Goal: Task Accomplishment & Management: Complete application form

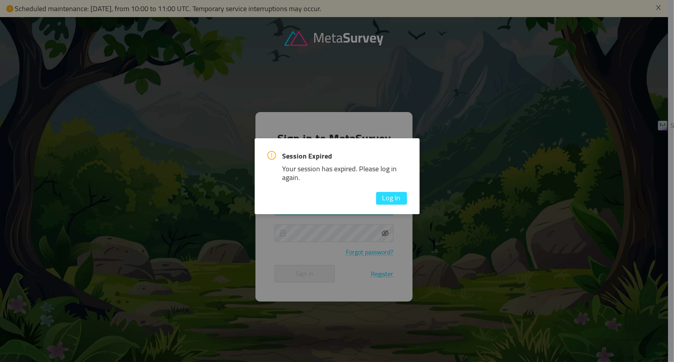
type input "[EMAIL_ADDRESS][DOMAIN_NAME]"
click at [401, 199] on button "Log In" at bounding box center [391, 198] width 31 height 13
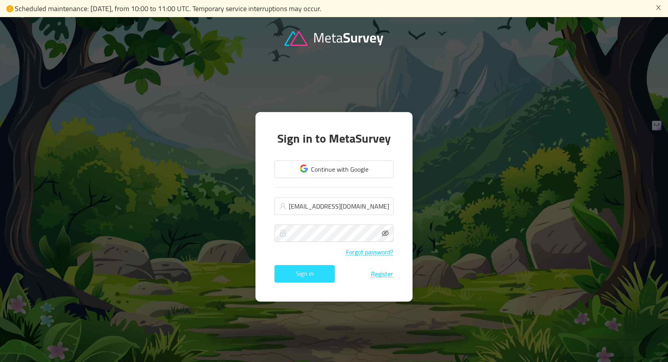
click at [305, 278] on button "Sign in" at bounding box center [305, 273] width 60 height 17
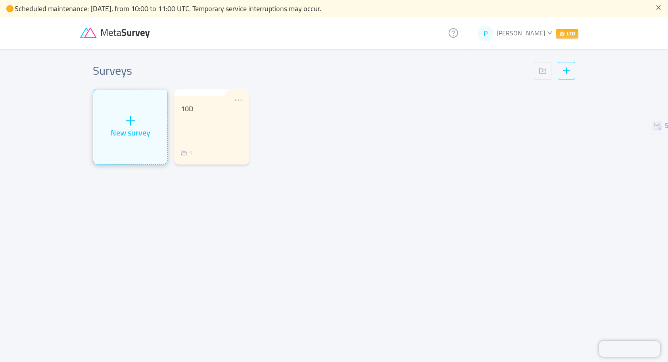
click at [136, 121] on icon "icon: plus" at bounding box center [131, 121] width 12 height 12
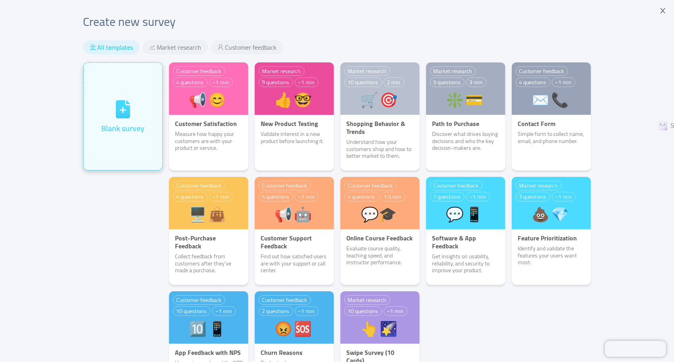
click at [130, 110] on div "Blank survey" at bounding box center [122, 116] width 43 height 35
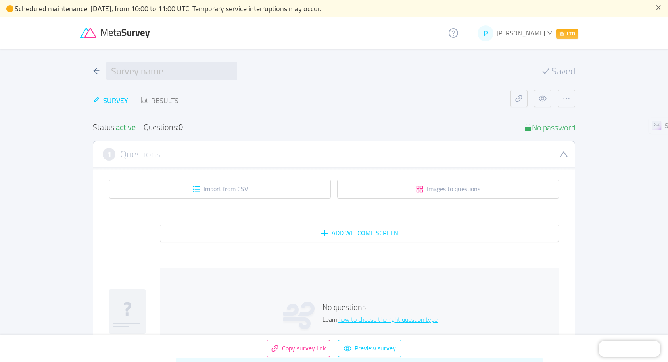
click at [539, 33] on span "[PERSON_NAME]" at bounding box center [521, 33] width 48 height 12
click at [514, 85] on span "Settings" at bounding box center [509, 88] width 22 height 12
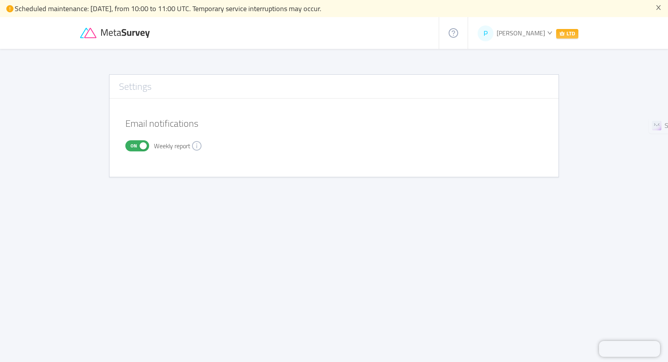
click at [509, 33] on span "[PERSON_NAME]" at bounding box center [521, 33] width 48 height 12
click at [507, 88] on span "Settings" at bounding box center [509, 88] width 22 height 12
click at [517, 35] on span "[PERSON_NAME]" at bounding box center [521, 33] width 48 height 12
click at [513, 78] on span "Manage plans" at bounding box center [516, 75] width 37 height 12
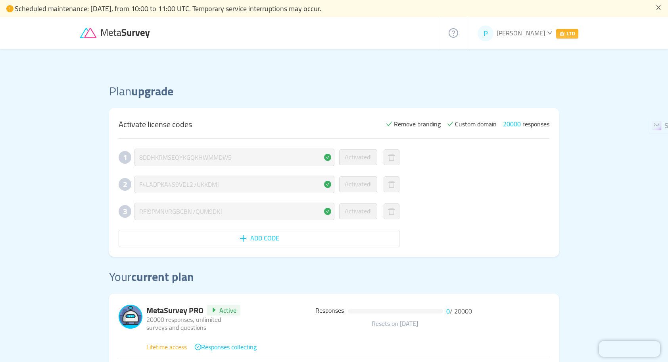
click at [512, 37] on span "[PERSON_NAME]" at bounding box center [521, 33] width 48 height 12
click at [502, 73] on span "Manage plans" at bounding box center [516, 75] width 37 height 12
click at [248, 64] on div "Plan upgrade Activate license codes Remove branding Custom domain 20000 respons…" at bounding box center [334, 243] width 450 height 388
click at [103, 29] on icon at bounding box center [127, 33] width 50 height 9
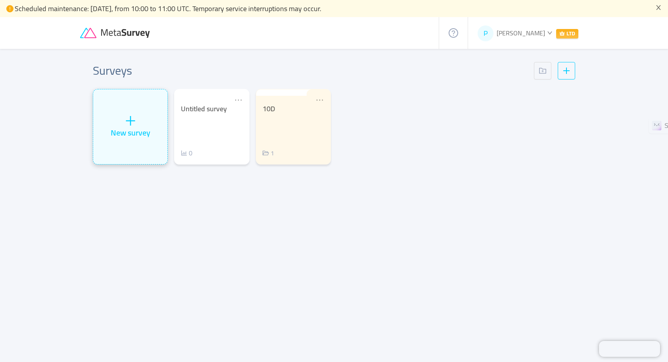
click at [132, 141] on div "New survey" at bounding box center [130, 126] width 74 height 75
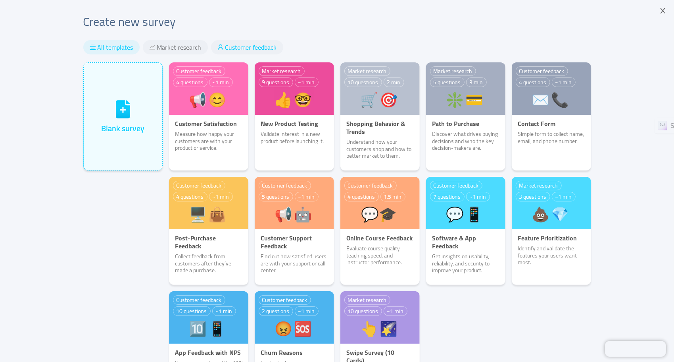
click at [244, 43] on span "Customer feedback" at bounding box center [251, 47] width 52 height 8
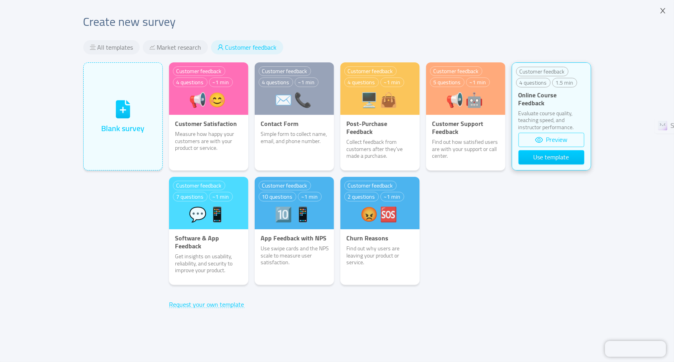
click at [547, 141] on button "Preview" at bounding box center [552, 140] width 66 height 14
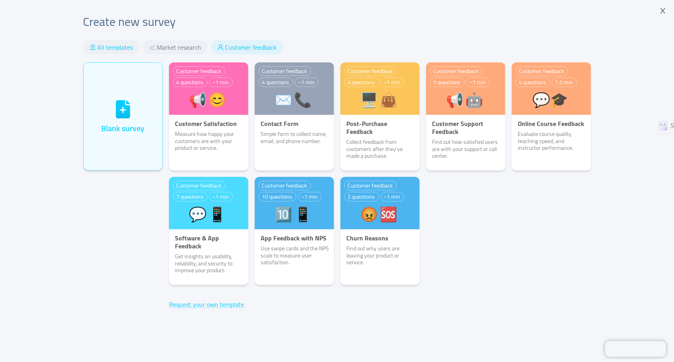
click at [110, 46] on span "All templates" at bounding box center [116, 47] width 36 height 8
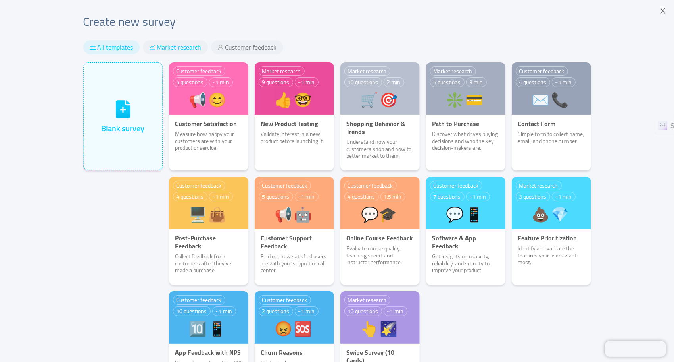
click at [161, 45] on span "Market research" at bounding box center [179, 47] width 44 height 8
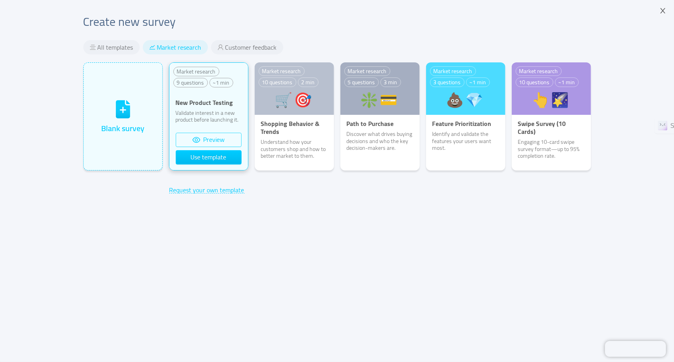
click at [216, 139] on button "Preview" at bounding box center [209, 140] width 66 height 14
click at [204, 156] on button "Use template" at bounding box center [209, 157] width 66 height 14
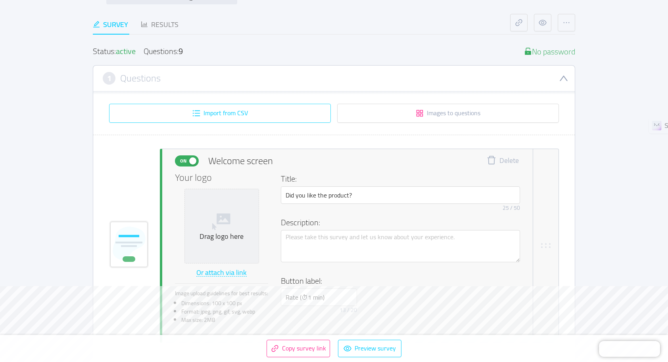
scroll to position [79, 0]
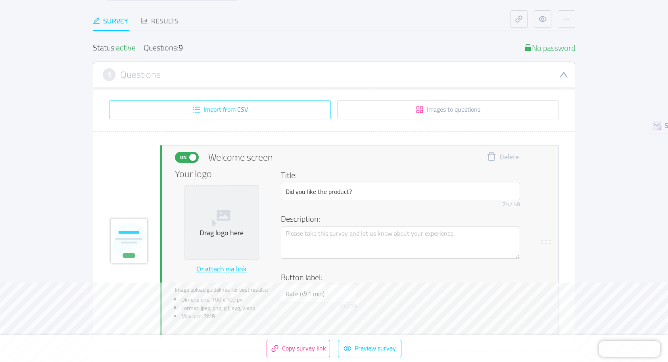
click at [218, 109] on button "Import from CSV" at bounding box center [220, 109] width 222 height 19
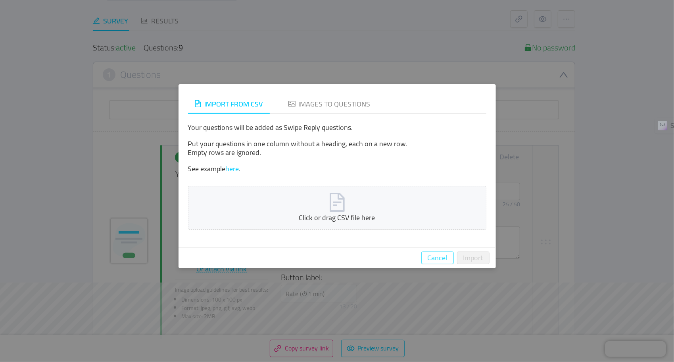
click at [435, 260] on button "Cancel" at bounding box center [437, 257] width 33 height 13
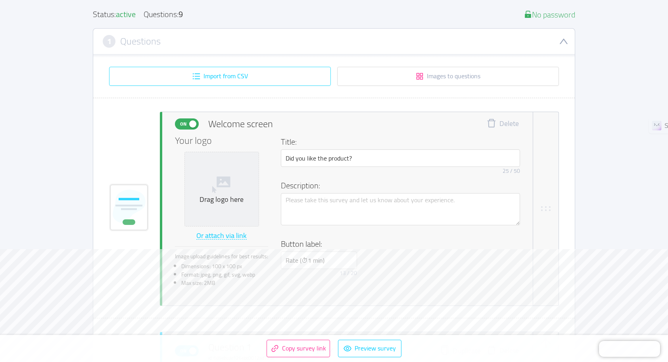
scroll to position [119, 0]
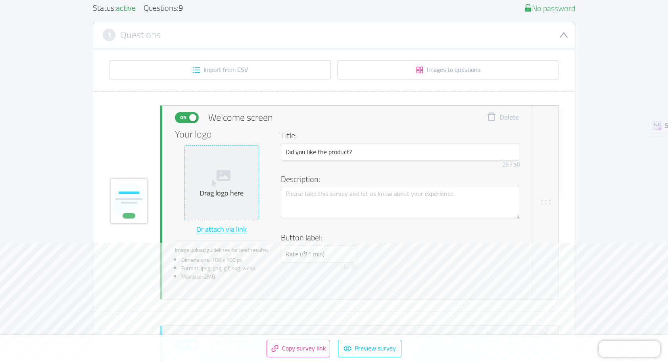
click at [217, 196] on div "Drag logo here" at bounding box center [221, 192] width 67 height 9
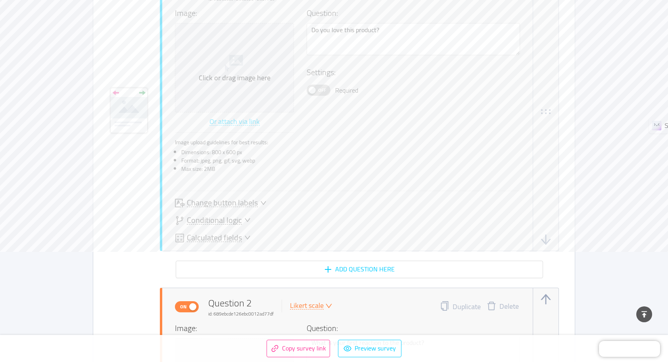
scroll to position [476, 0]
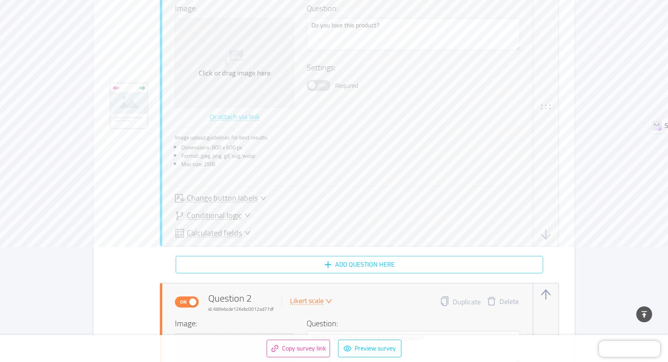
click at [361, 261] on button "Add question here" at bounding box center [359, 264] width 367 height 17
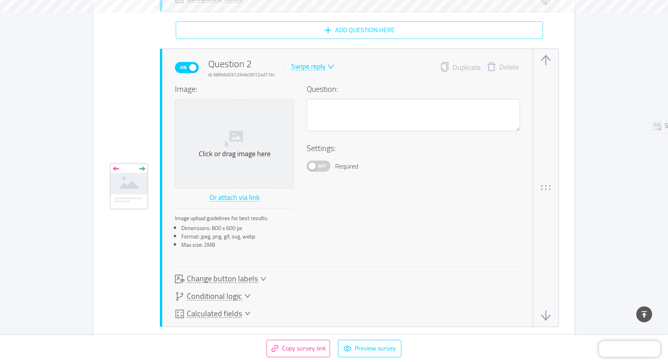
scroll to position [716, 0]
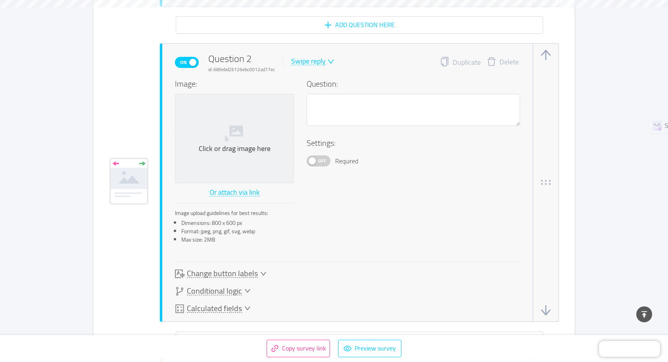
click at [330, 59] on icon "icon: down" at bounding box center [330, 61] width 7 height 7
click at [119, 96] on div "On Question 2 id: 689ebd2b126ebc0012ad77ec Swipe reply Duplicate Delete Image: …" at bounding box center [334, 182] width 450 height 278
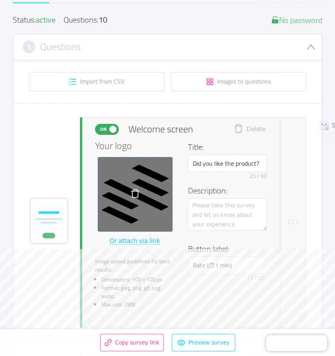
scroll to position [81, 0]
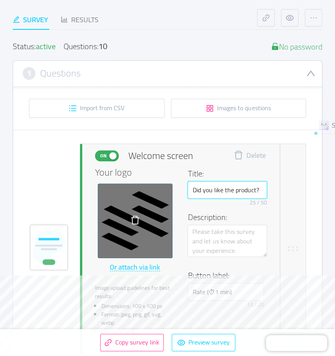
drag, startPoint x: 196, startPoint y: 201, endPoint x: 273, endPoint y: 204, distance: 76.6
click at [273, 204] on div "On Welcome screen Delete Your logo Or attach via link Image upload guidelines f…" at bounding box center [187, 249] width 185 height 210
type input "Pre Course Survey"
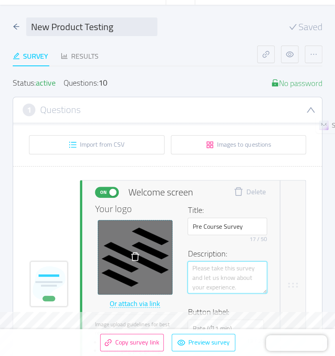
scroll to position [41, 0]
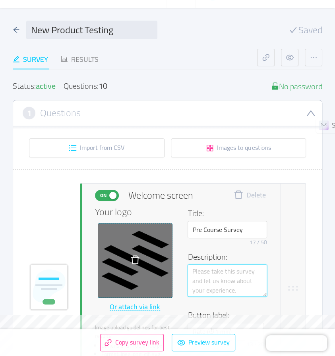
drag, startPoint x: 249, startPoint y: 264, endPoint x: 227, endPoint y: 262, distance: 22.3
click at [227, 262] on div "Description:" at bounding box center [226, 279] width 79 height 57
type textarea "P"
type textarea "Pl"
type textarea "Ple"
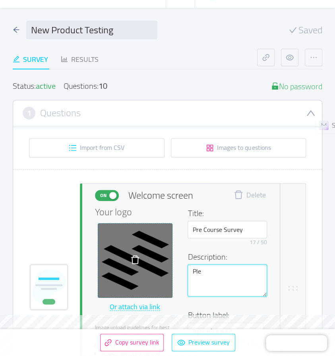
type textarea "Plea"
type textarea "Pleas"
type textarea "Please"
type textarea "Please p"
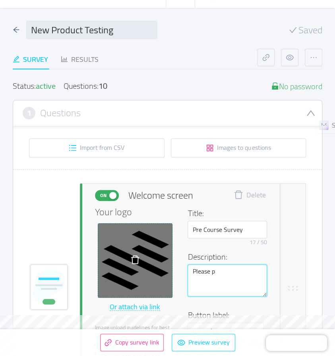
type textarea "Please pr"
type textarea "Please pro"
type textarea "Please prov"
type textarea "Please provi"
type textarea "Please provid"
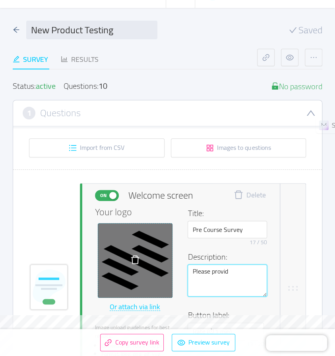
type textarea "Please provide"
type textarea "Please provid"
type textarea "Please provi"
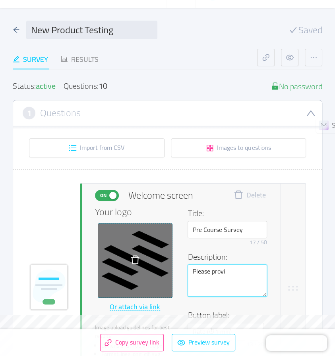
type textarea "Please prov"
type textarea "Please pro"
type textarea "Please pr"
type textarea "Please p"
type textarea "Please"
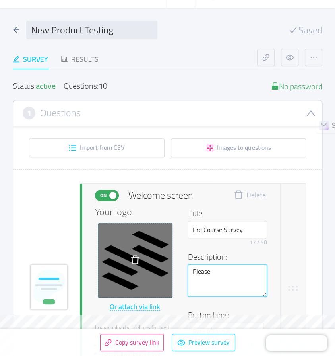
type textarea "Please c"
type textarea "Please co"
type textarea "Please com"
type textarea "Please comp"
type textarea "Please compl"
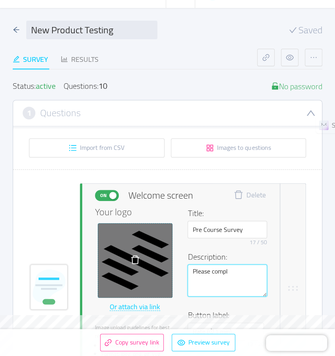
type textarea "Please comple"
type textarea "Please complet"
type textarea "Please complete"
type textarea "Please complete t"
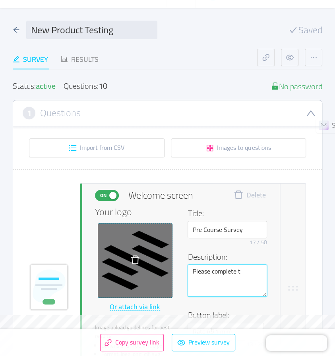
type textarea "Please complete th"
type textarea "Please complete thi"
type textarea "Please complete this"
type textarea "Please complete this s"
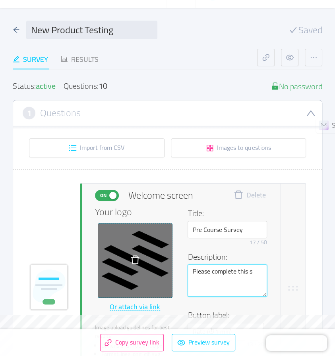
type textarea "Please complete this su"
type textarea "Please complete this sur"
type textarea "Please complete this surv"
type textarea "Please complete this [PERSON_NAME]"
type textarea "Please complete this survey"
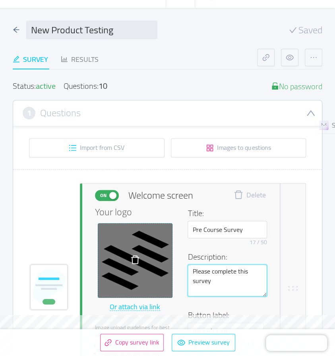
type textarea "Please complete this survey"
type textarea "Please complete this survey t"
type textarea "Please complete this survey to"
type textarea "Please complete this survey to t"
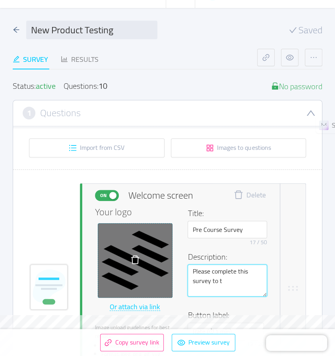
type textarea "Please complete this survey to ta"
type textarea "Please complete this survey to tai"
type textarea "Please complete this survey to tail"
type textarea "Please complete this survey to tailo"
type textarea "Please complete this survey to tailor"
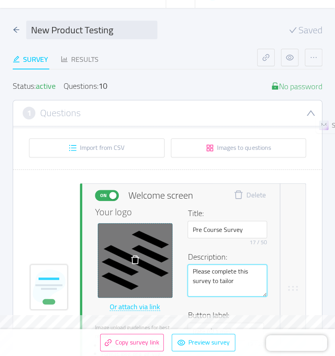
type textarea "Please complete this survey to tailor"
click at [194, 286] on textarea "Please complete this survey to tailor" at bounding box center [226, 281] width 79 height 32
type textarea "Please complete this Fsurvey to tailor"
type textarea "Please complete this Fisurvey to tailor"
type textarea "Please complete this Finsurvey to tailor"
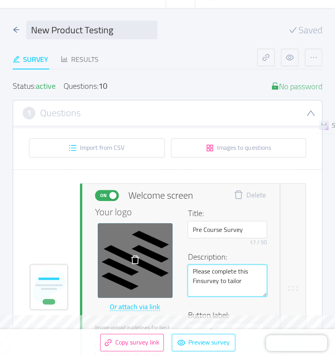
type textarea "Please complete this Finasurvey to tailor"
type textarea "Please complete this Finansurvey to tailor"
type textarea "Please complete this Financsurvey to tailor"
type textarea "Please complete this Financesurvey to tailor"
type textarea "Please complete this Finance survey to tailor"
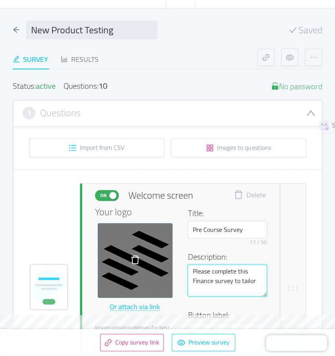
type textarea "Please complete this Finance fsurvey to tailor"
type textarea "Please complete this Finance fosurvey to tailor"
type textarea "Please complete this Finance forsurvey to tailor"
type textarea "Please complete this Finance for survey to tailor"
type textarea "Please complete this Finance for nsurvey to tailor"
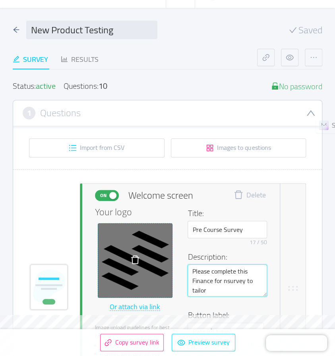
type textarea "Please complete this Finance for nosurvey to tailor"
type textarea "Please complete this Finance for nonsurvey to tailor"
type textarea "Please complete this Finance for non survey to tailor"
type textarea "Please complete this Finance for non Fsurvey to tailor"
type textarea "Please complete this Finance for non Fisurvey to tailor"
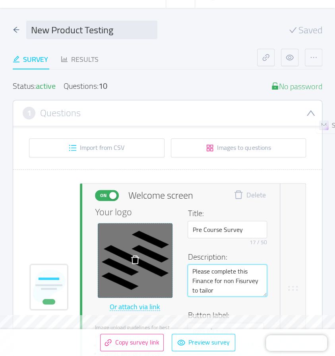
type textarea "Please complete this Finance for non Fiasurvey to tailor"
type textarea "Please complete this Finance for non Fiansurvey to tailor"
type textarea "Please complete this Finance for non Fiancsurvey to tailor"
type textarea "Please complete this Finance for non Fiancnsurvey to tailor"
type textarea "Please complete this Finance for non Fiancsurvey to tailor"
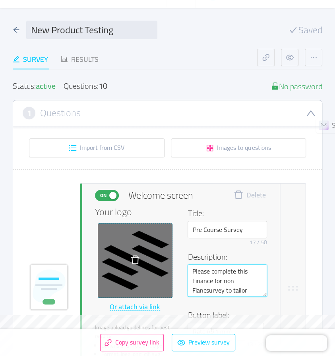
type textarea "Please complete this Finance for non Fiancasurvey to tailor"
type textarea "Please complete this Finance for non Fiancansurvey to tailor"
type textarea "Please complete this Finance for non Fiancancsurvey to tailor"
type textarea "Please complete this Finance for non Fiancancesurvey to tailor"
type textarea "Please complete this Finance for non Fiancance survey to tailor"
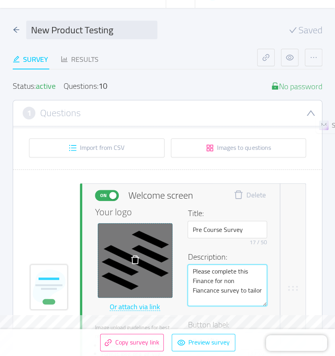
type textarea "Please complete this Finance for non Fiancance survey to tailor"
type textarea "Please complete this Finance for non Fiancance csurvey to tailor"
type textarea "Please complete this Finance for non Fiancance cosurvey to tailor"
type textarea "Please complete this Finance for non Fiancance cousurvey to tailor"
type textarea "Please complete this Finance for non Fiancance coursurvey to tailor"
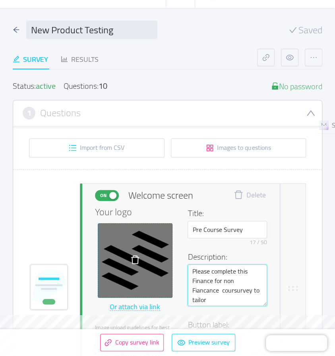
type textarea "Please complete this Finance for non Fiancance courssurvey to tailor"
type textarea "Please complete this Finance for non Fiancance coursesurvey to tailor"
type textarea "Please complete this Finance for non Fiancance course survey to [GEOGRAPHIC_DAT…"
type textarea "Please complete this Finance for non Fiancance coursesurvey to tailor"
type textarea "Please complete this Finance for non Fiancance courssurvey to tailor"
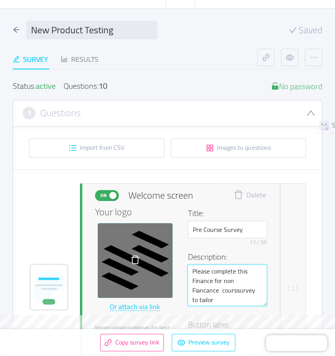
type textarea "Please complete this Finance for non Fiancance coursurvey to tailor"
type textarea "Please complete this Finance for non Fiancance cousurvey to tailor"
type textarea "Please complete this Finance for non Fiancance cosurvey to tailor"
type textarea "Please complete this Finance for non Fiancance csurvey to tailor"
type textarea "Please complete this Finance for non Fiancance survey to tailor"
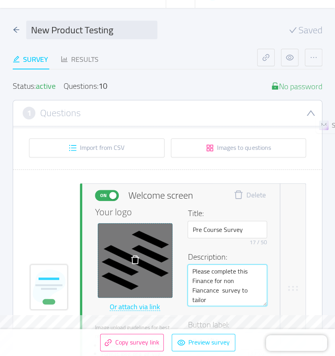
type textarea "Please complete this Finance for non Fiancance survey to tailor"
click at [254, 302] on textarea "Please complete this Finance for non Fiancance survey to tailor" at bounding box center [226, 286] width 79 height 42
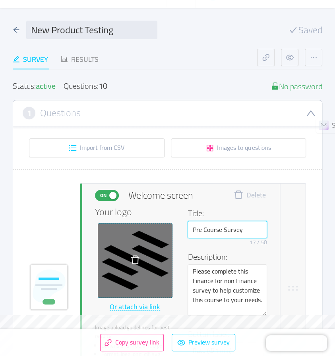
click at [197, 234] on input "Pre Course Survey" at bounding box center [226, 229] width 79 height 17
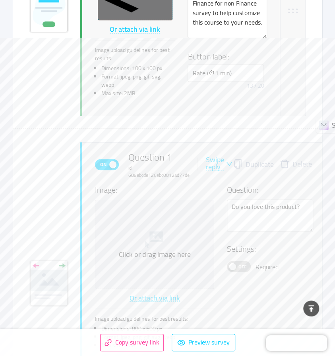
scroll to position [358, 0]
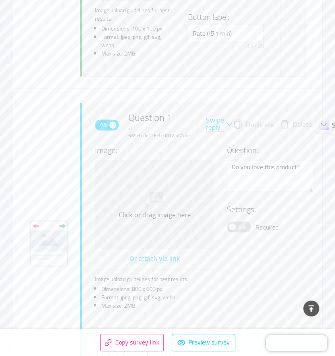
click at [225, 125] on icon "icon: down" at bounding box center [228, 124] width 7 height 7
click at [223, 110] on div "On Question 1 id: 689ebcde126ebc0012ad77de Swipe reply Duplicate Delete Image: …" at bounding box center [210, 245] width 231 height 285
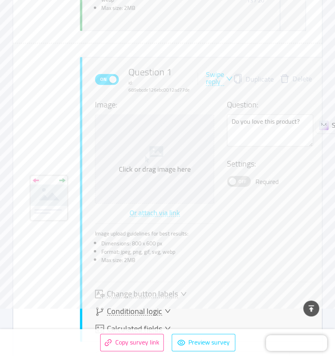
scroll to position [398, 0]
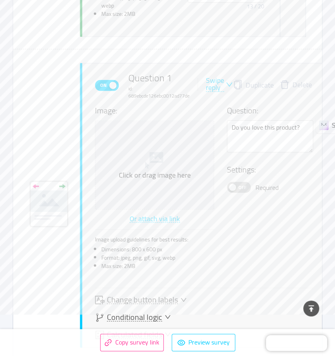
click at [228, 86] on icon "icon: down" at bounding box center [229, 84] width 6 height 4
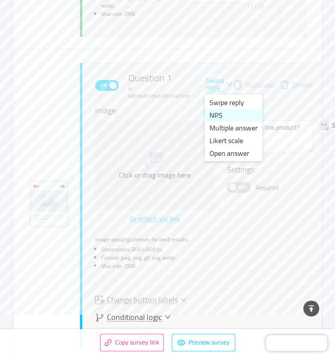
click at [219, 114] on li "NPS" at bounding box center [233, 115] width 58 height 13
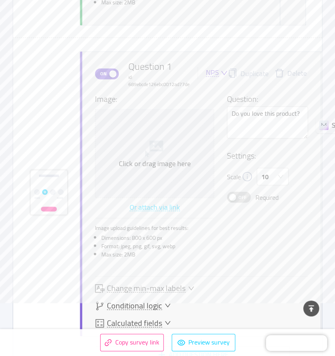
scroll to position [438, 0]
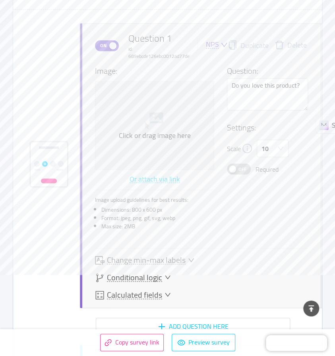
click at [224, 46] on icon "icon: down" at bounding box center [224, 44] width 6 height 4
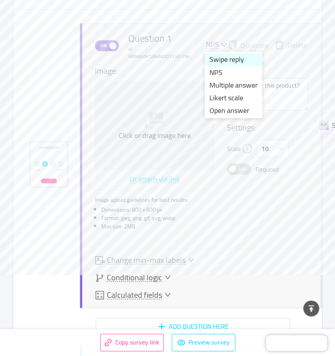
click at [219, 62] on li "Swipe reply" at bounding box center [233, 59] width 58 height 13
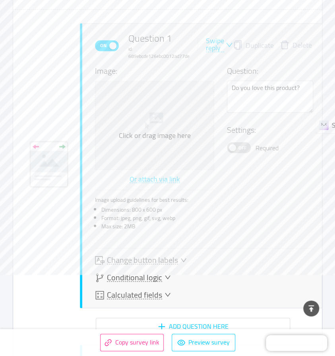
click at [235, 146] on button "Off" at bounding box center [239, 147] width 24 height 11
click at [237, 149] on span "On" at bounding box center [234, 147] width 11 height 10
click at [227, 48] on icon "icon: down" at bounding box center [228, 44] width 7 height 7
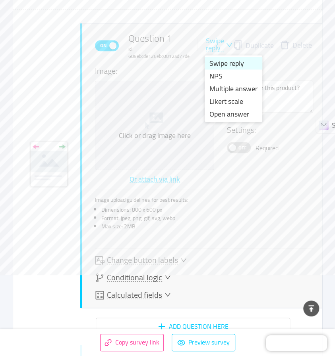
click at [224, 65] on li "Swipe reply" at bounding box center [233, 63] width 58 height 13
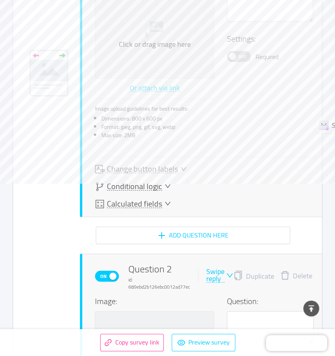
scroll to position [557, 0]
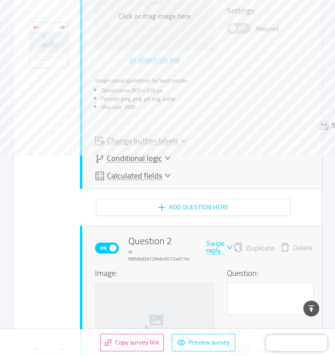
click at [167, 142] on span "Change button labels" at bounding box center [142, 141] width 71 height 8
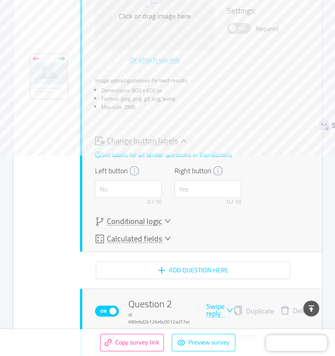
scroll to position [589, 0]
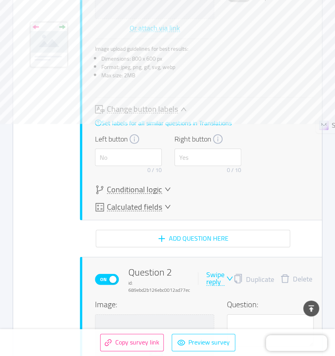
click at [158, 207] on span "Calculated fields" at bounding box center [134, 207] width 55 height 8
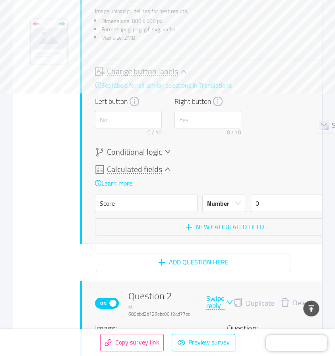
scroll to position [616, 0]
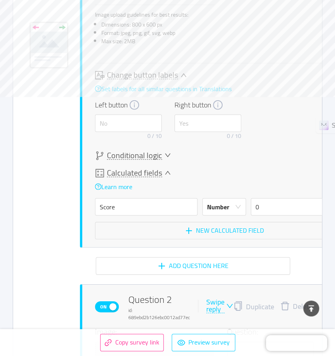
click at [167, 173] on icon "icon: down" at bounding box center [168, 173] width 6 height 4
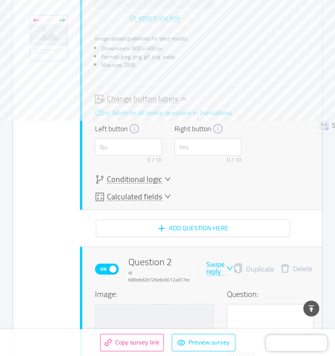
scroll to position [589, 0]
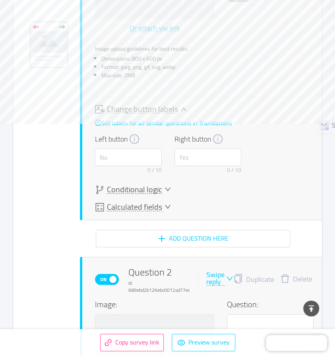
click at [139, 111] on span "Change button labels" at bounding box center [142, 109] width 71 height 8
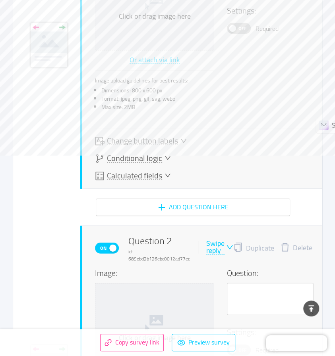
click at [139, 141] on span "Change button labels" at bounding box center [142, 141] width 71 height 8
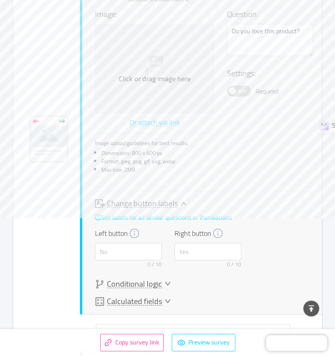
scroll to position [430, 0]
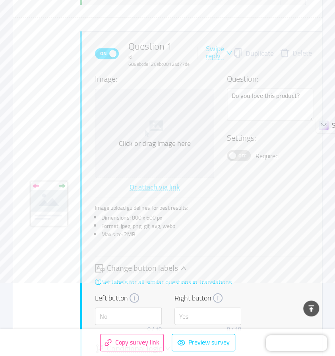
click at [228, 54] on icon "icon: down" at bounding box center [228, 52] width 7 height 7
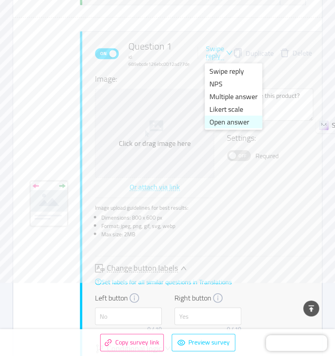
click at [221, 125] on li "Open answer" at bounding box center [233, 121] width 58 height 13
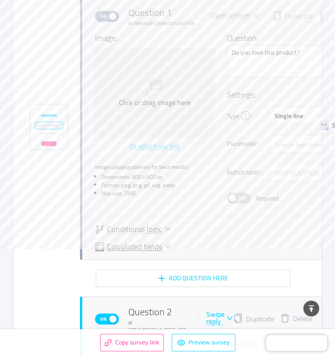
scroll to position [469, 0]
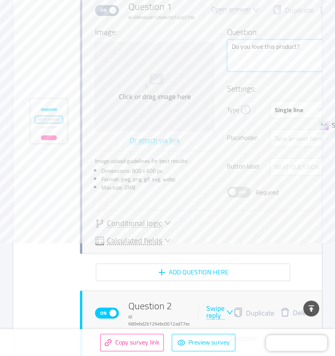
drag, startPoint x: 270, startPoint y: 63, endPoint x: 266, endPoint y: 64, distance: 4.4
click at [268, 63] on textarea "Do you love this product?" at bounding box center [289, 55] width 125 height 32
drag, startPoint x: 266, startPoint y: 64, endPoint x: 256, endPoint y: 65, distance: 9.6
click at [256, 65] on textarea "Do you love this product?" at bounding box center [289, 55] width 125 height 32
click at [269, 229] on div "Image: Click or drag image here Or attach via link Image upload guidelines for …" at bounding box center [223, 136] width 257 height 220
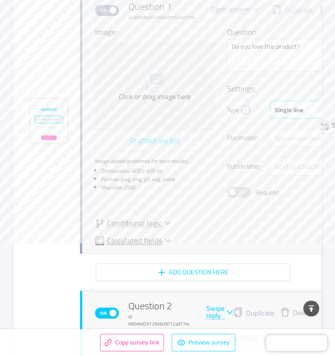
click at [292, 110] on div "Single line" at bounding box center [288, 109] width 29 height 17
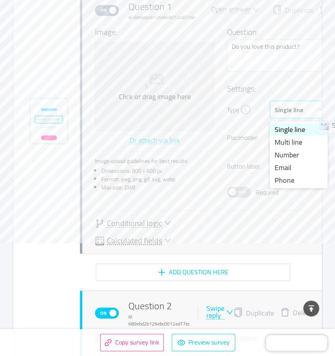
click at [292, 110] on div "Single line" at bounding box center [288, 109] width 29 height 17
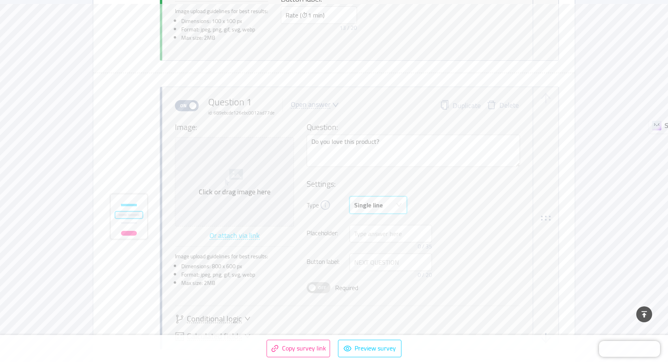
scroll to position [350, 0]
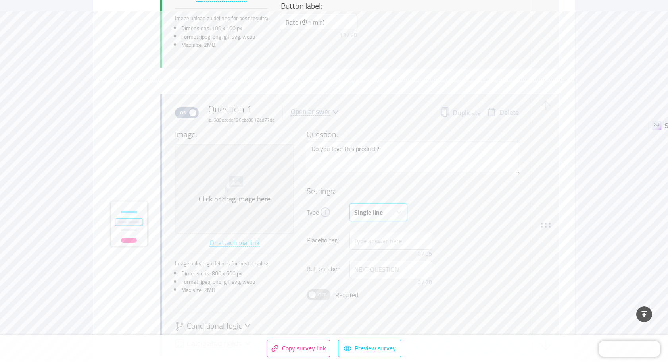
click at [334, 110] on icon "icon: down" at bounding box center [335, 111] width 7 height 7
click at [319, 150] on li "Multiple answer" at bounding box center [319, 149] width 58 height 13
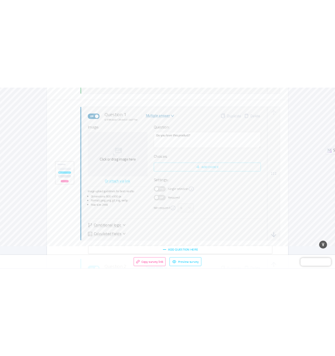
scroll to position [430, 0]
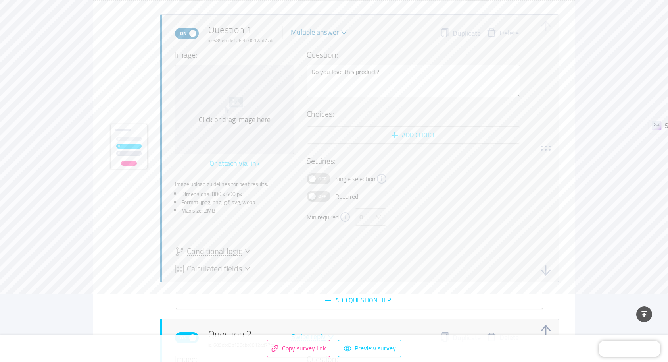
click at [322, 177] on span "Off" at bounding box center [322, 178] width 11 height 10
click at [324, 197] on span "Off" at bounding box center [322, 196] width 11 height 10
click at [374, 217] on div "0" at bounding box center [368, 216] width 17 height 17
click at [419, 173] on div "On Single selection" at bounding box center [414, 178] width 214 height 11
click at [402, 132] on button "Add choice" at bounding box center [414, 134] width 214 height 17
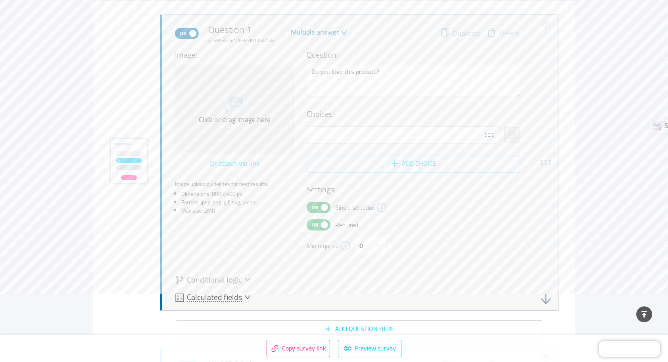
click at [396, 163] on button "Add choice" at bounding box center [414, 163] width 214 height 17
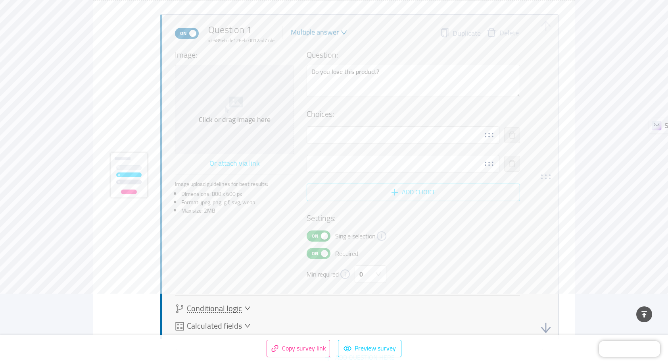
click at [401, 193] on button "Add choice" at bounding box center [414, 191] width 214 height 17
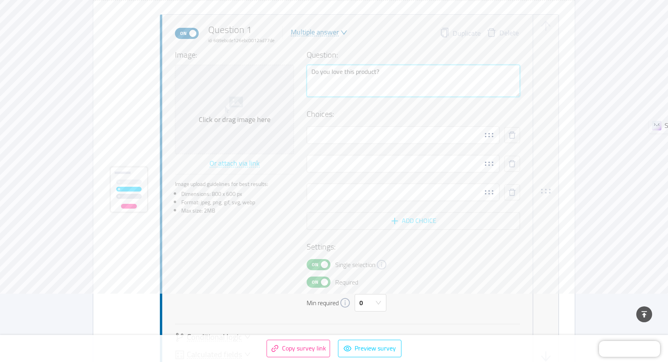
click at [397, 70] on textarea "Do you love this product?" at bounding box center [414, 81] width 214 height 32
drag, startPoint x: 397, startPoint y: 69, endPoint x: 305, endPoint y: 73, distance: 92.2
click at [305, 73] on div "Image: Click or drag image here Or attach via link Image upload guidelines for …" at bounding box center [347, 180] width 345 height 262
paste textarea "How many years have you been managing projects at Elite Agro Projects (or elsew…"
click at [420, 133] on input "text" at bounding box center [403, 134] width 193 height 17
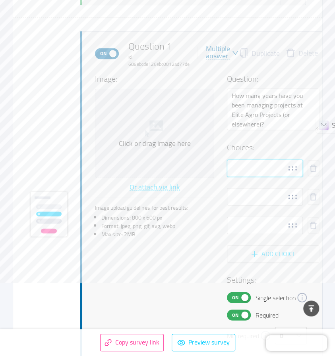
click at [237, 171] on input "text" at bounding box center [265, 168] width 76 height 17
paste input "• Less than 2 years"
click at [260, 194] on input "text" at bounding box center [265, 196] width 76 height 17
paste input "• 2–5 years"
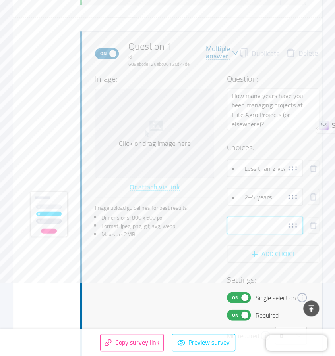
click at [255, 226] on input "text" at bounding box center [265, 225] width 76 height 17
paste input "• 6–10 years"
click at [265, 253] on button "Add choice" at bounding box center [273, 253] width 92 height 17
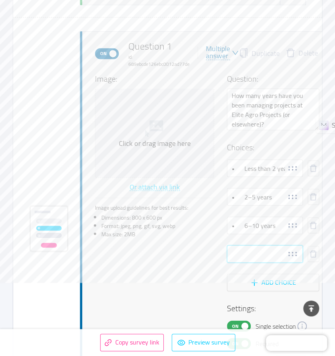
click at [248, 249] on input "text" at bounding box center [265, 253] width 76 height 17
paste input "• More than 10 years"
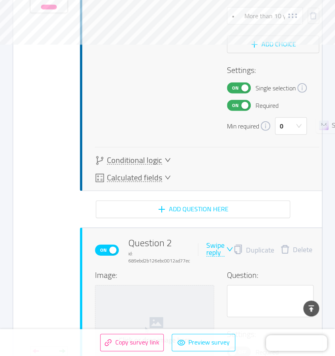
click at [156, 163] on span "Conditional logic" at bounding box center [134, 160] width 55 height 8
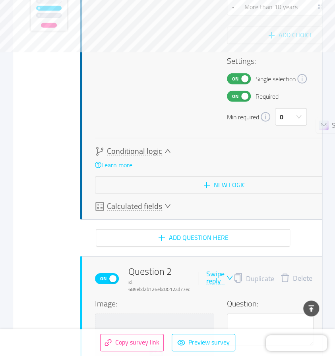
scroll to position [679, 0]
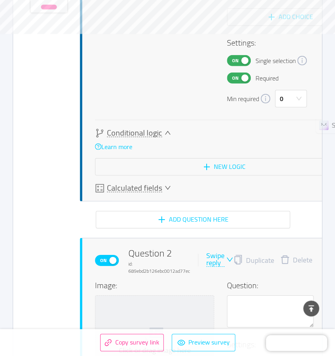
click at [153, 136] on span "Conditional logic" at bounding box center [134, 133] width 55 height 8
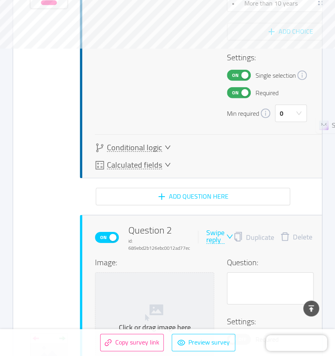
scroll to position [668, 0]
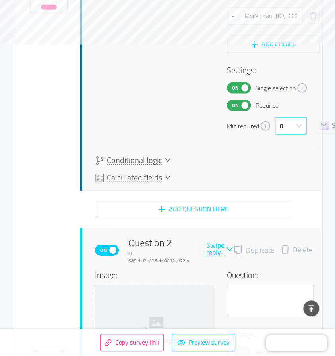
click at [303, 127] on div "0" at bounding box center [291, 125] width 32 height 17
click at [290, 142] on li "1" at bounding box center [291, 146] width 32 height 13
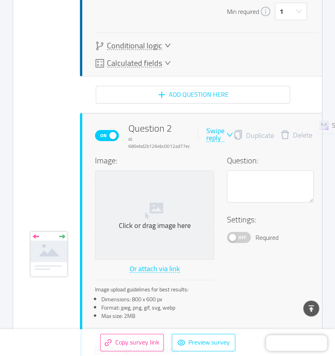
scroll to position [787, 0]
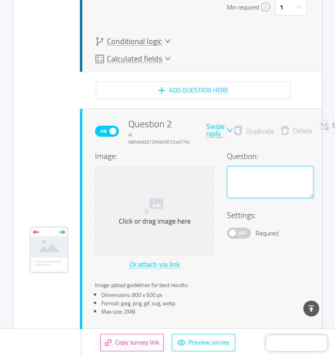
click at [238, 173] on textarea at bounding box center [270, 182] width 87 height 32
paste textarea "In your current role, how often are you responsible for planning, monitoring, o…"
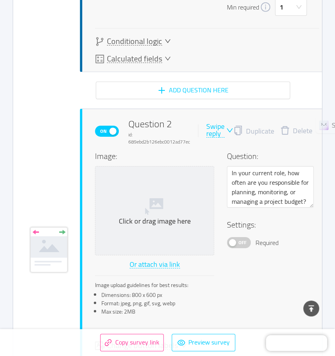
click at [230, 135] on div "Swipe reply" at bounding box center [219, 130] width 27 height 15
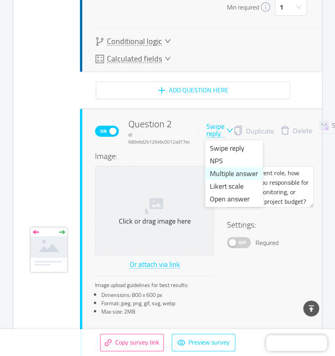
click at [221, 173] on li "Multiple answer" at bounding box center [234, 173] width 58 height 13
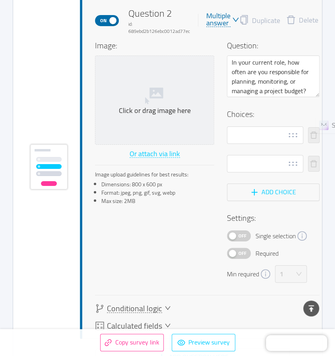
scroll to position [906, 0]
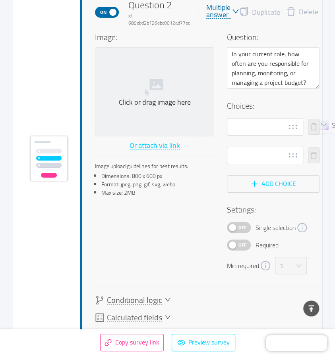
click at [244, 227] on span "Off" at bounding box center [242, 228] width 11 height 10
click at [244, 246] on span "Off" at bounding box center [242, 245] width 11 height 10
click at [290, 266] on div "1" at bounding box center [287, 266] width 17 height 17
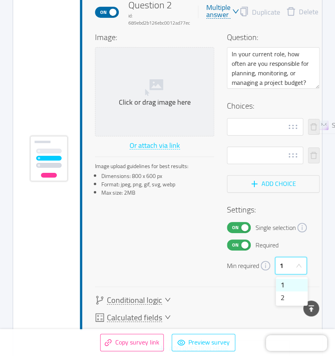
click at [290, 266] on div "1" at bounding box center [287, 266] width 17 height 17
click at [260, 187] on button "Add choice" at bounding box center [273, 183] width 92 height 17
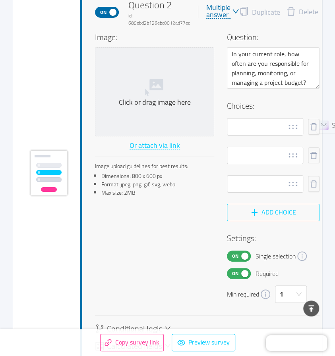
scroll to position [920, 0]
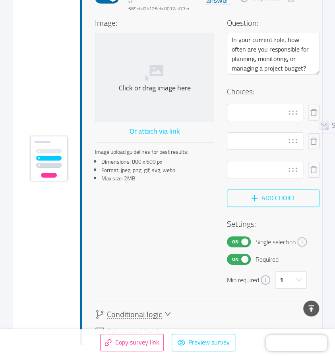
click at [260, 196] on button "Add choice" at bounding box center [273, 198] width 92 height 17
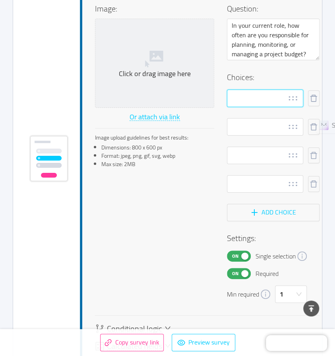
click at [250, 100] on input "text" at bounding box center [265, 98] width 76 height 17
paste input "• Regularly (on every project)"
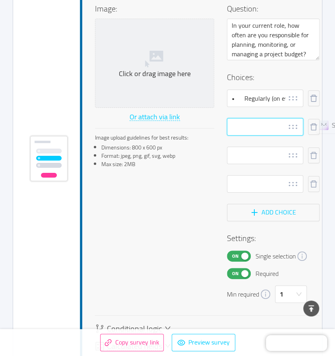
click at [248, 131] on input "text" at bounding box center [265, 126] width 76 height 17
paste input "• Occasionally (on some projects)"
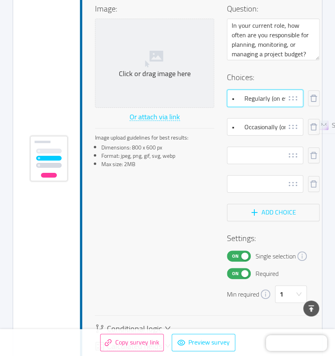
click at [242, 102] on input "• Regularly (on every project)" at bounding box center [265, 98] width 76 height 17
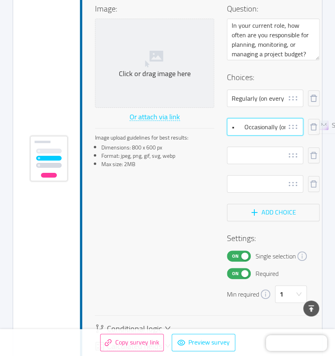
click at [239, 127] on input "• Occasionally (on some projects)" at bounding box center [265, 126] width 76 height 17
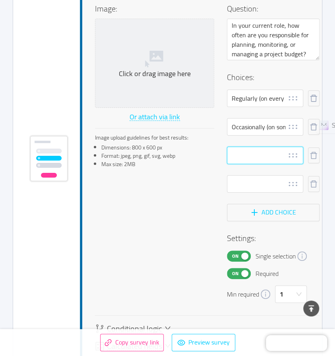
click at [244, 156] on input "text" at bounding box center [265, 155] width 76 height 17
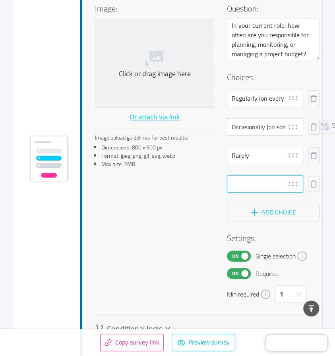
click at [248, 180] on input "text" at bounding box center [265, 183] width 76 height 17
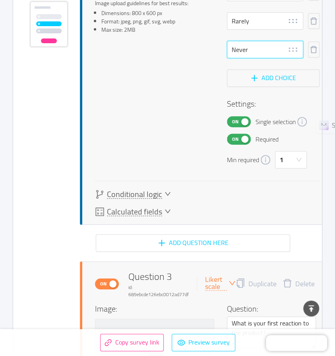
scroll to position [1133, 0]
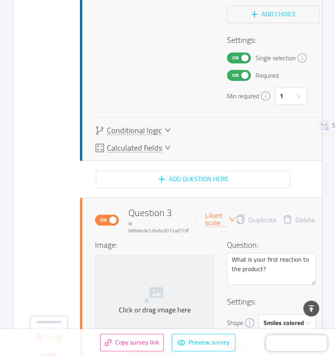
click at [229, 221] on icon "icon: down" at bounding box center [231, 219] width 7 height 7
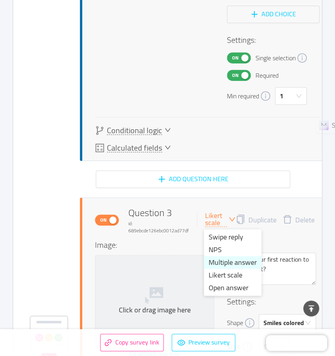
click at [223, 260] on li "Multiple answer" at bounding box center [233, 262] width 58 height 13
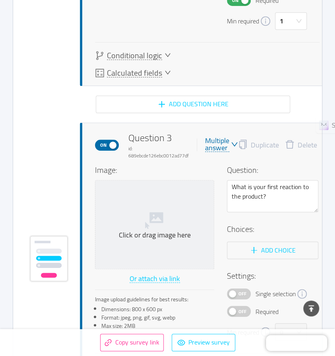
scroll to position [1212, 0]
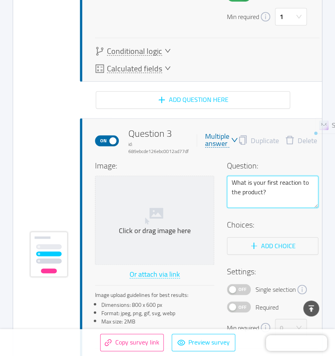
drag, startPoint x: 275, startPoint y: 194, endPoint x: 229, endPoint y: 180, distance: 48.1
click at [229, 180] on textarea "What is your first reaction to the product?" at bounding box center [272, 192] width 91 height 32
paste textarea "How confident do you feel in creating a project budget from scratch"
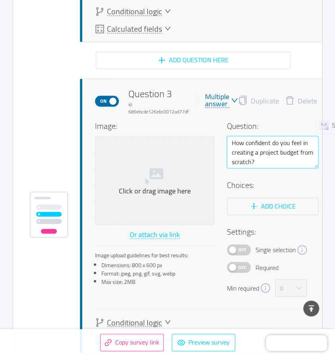
scroll to position [1292, 0]
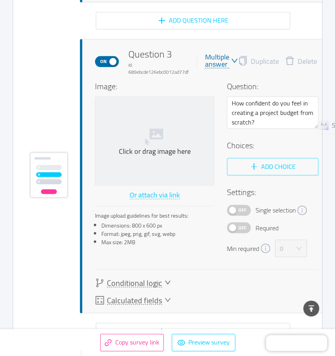
click at [262, 163] on button "Add choice" at bounding box center [272, 166] width 91 height 17
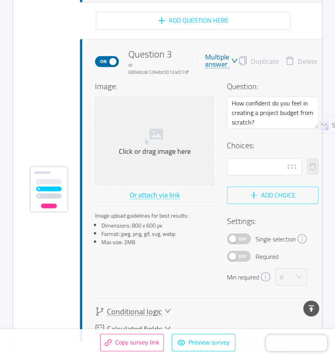
click at [259, 195] on button "Add choice" at bounding box center [272, 195] width 91 height 17
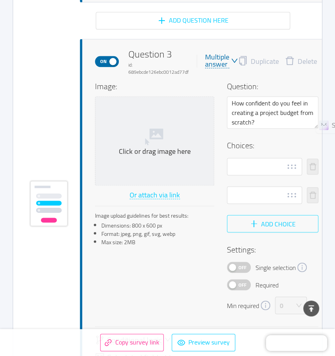
click at [262, 226] on button "Add choice" at bounding box center [272, 223] width 91 height 17
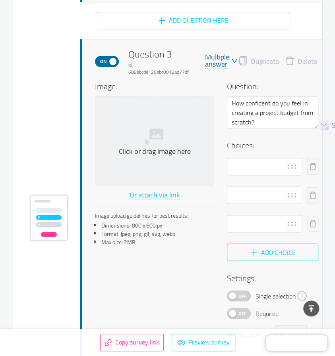
click at [259, 254] on button "Add choice" at bounding box center [272, 252] width 91 height 17
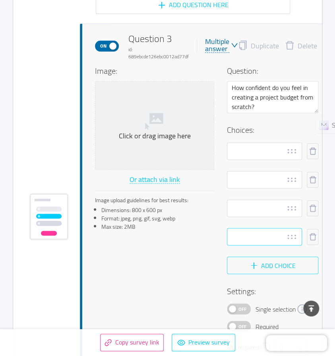
scroll to position [1371, 0]
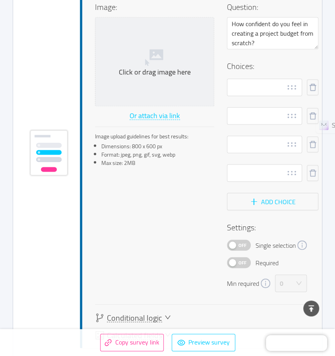
click at [244, 248] on span "Off" at bounding box center [242, 245] width 11 height 10
click at [244, 263] on span "Off" at bounding box center [242, 263] width 11 height 10
click at [302, 286] on div "0" at bounding box center [291, 283] width 32 height 17
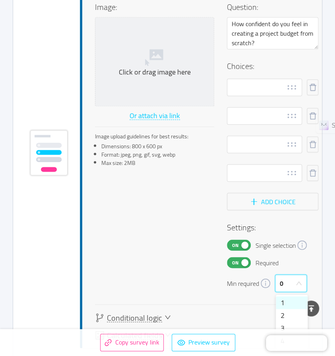
click at [282, 298] on li "1" at bounding box center [291, 302] width 32 height 13
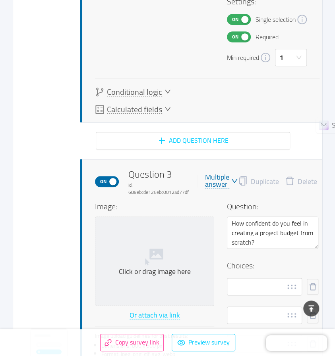
scroll to position [1173, 0]
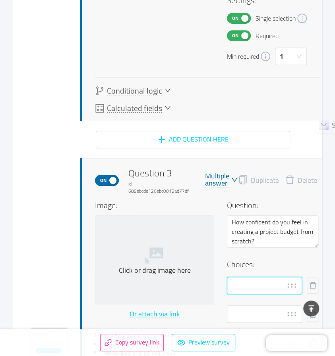
click at [233, 283] on input "text" at bounding box center [264, 285] width 75 height 17
paste input "• Very confident"
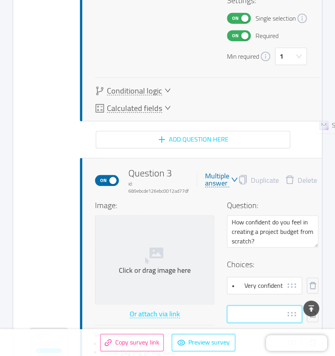
click at [241, 315] on input "text" at bounding box center [264, 314] width 75 height 17
paste input "• Somewhat confident"
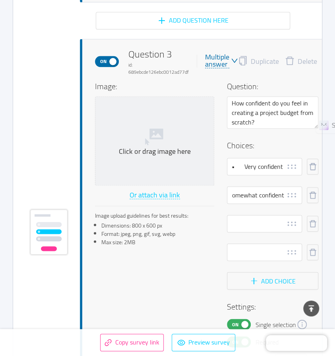
scroll to position [0, 0]
click at [264, 227] on input "text" at bounding box center [264, 223] width 75 height 17
paste input "• Not very confident"
click at [237, 248] on input "text" at bounding box center [264, 252] width 75 height 17
paste input "• Not confident at all"
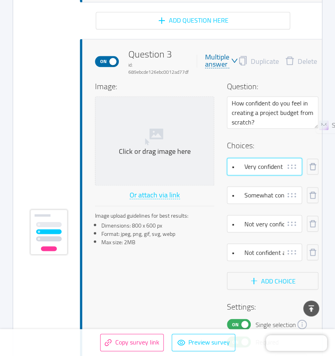
click at [241, 169] on input "• Very confident" at bounding box center [264, 166] width 75 height 17
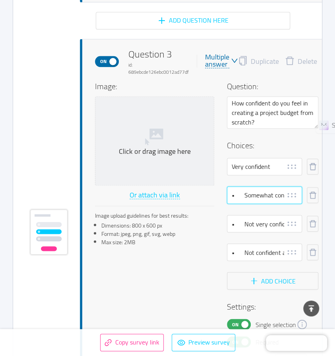
click at [241, 196] on input "• Somewhat confident" at bounding box center [264, 195] width 75 height 17
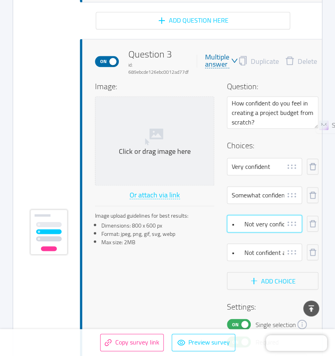
click at [240, 222] on input "• Not very confident" at bounding box center [264, 223] width 75 height 17
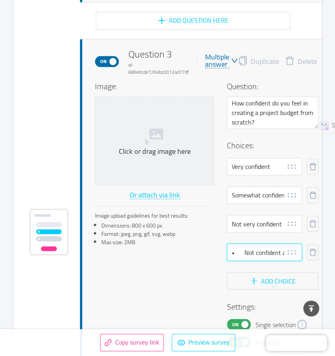
click at [241, 254] on input "• Not confident at all" at bounding box center [264, 252] width 75 height 17
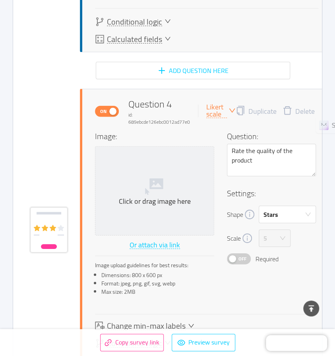
scroll to position [1689, 0]
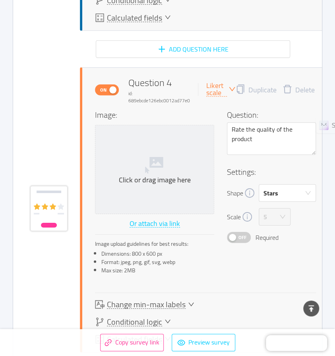
click at [231, 93] on icon "icon: down" at bounding box center [231, 89] width 7 height 7
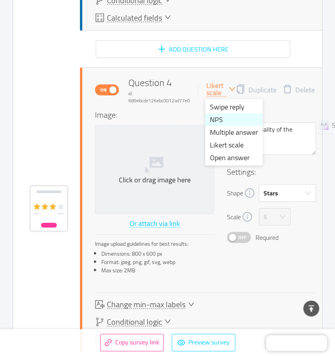
click at [217, 121] on li "NPS" at bounding box center [234, 119] width 58 height 13
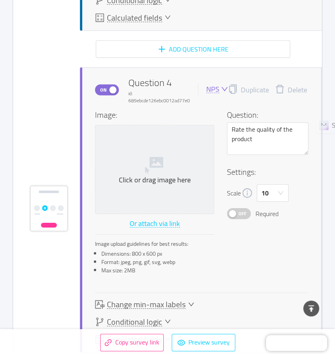
click at [221, 92] on icon "icon: down" at bounding box center [224, 89] width 7 height 7
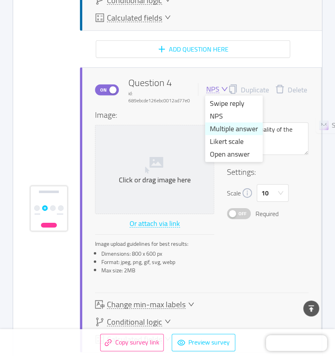
click at [226, 128] on li "Multiple answer" at bounding box center [234, 129] width 58 height 13
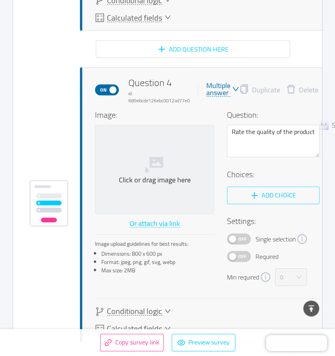
click at [253, 196] on button "Add choice" at bounding box center [273, 195] width 92 height 17
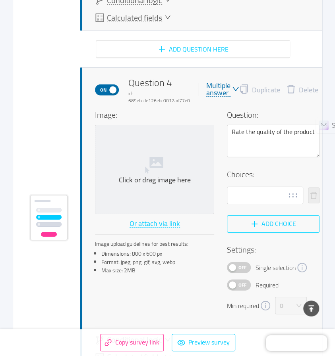
click at [264, 229] on button "Add choice" at bounding box center [273, 223] width 92 height 17
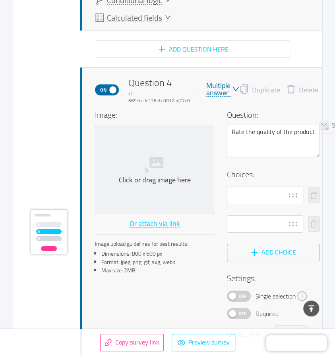
click at [258, 254] on button "Add choice" at bounding box center [273, 252] width 92 height 17
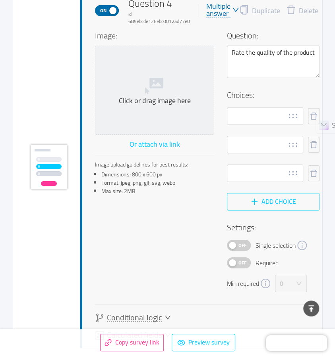
click at [267, 200] on button "Add choice" at bounding box center [273, 201] width 92 height 17
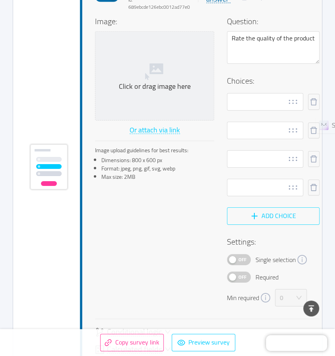
click at [268, 214] on button "Add choice" at bounding box center [273, 216] width 92 height 17
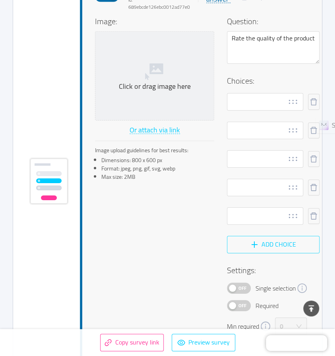
scroll to position [1796, 0]
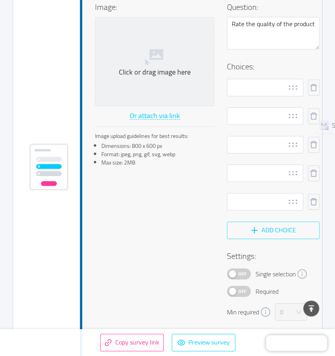
click at [264, 231] on button "Add choice" at bounding box center [273, 230] width 92 height 17
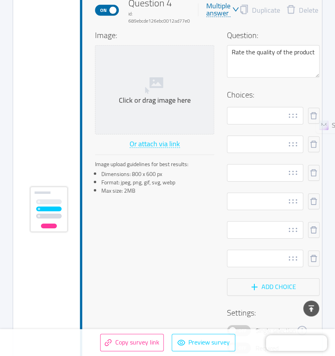
scroll to position [1731, 0]
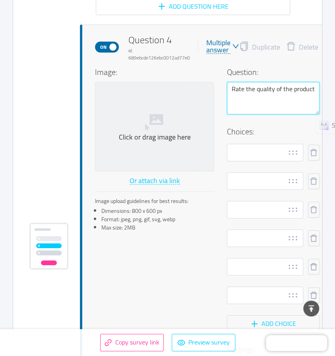
click at [253, 101] on textarea "Rate the quality of the product" at bounding box center [273, 98] width 92 height 32
click at [227, 100] on textarea "Rate the quality of the product" at bounding box center [273, 98] width 92 height 32
drag, startPoint x: 231, startPoint y: 91, endPoint x: 335, endPoint y: 92, distance: 104.0
paste textarea "Which of the following activities have you done before? (Select all that apply)"
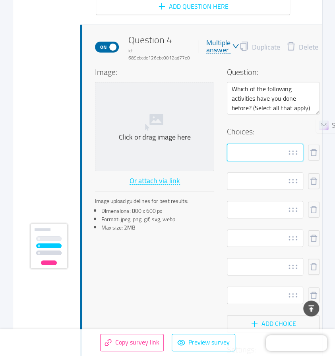
click at [256, 158] on input "text" at bounding box center [265, 152] width 76 height 17
paste input "Estimating total project costs"
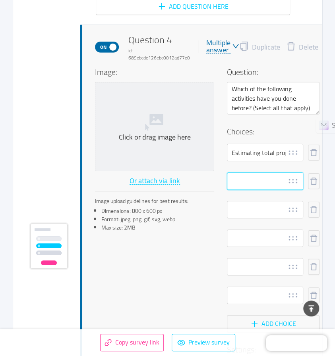
click at [257, 185] on input "text" at bounding box center [265, 181] width 76 height 17
paste input "Allocating budgets to specific tasks or phases ☐ Tracking actual expenses again…"
click at [234, 184] on input "text" at bounding box center [265, 181] width 76 height 17
paste input "Allocating budgets to specific tasks or phases"
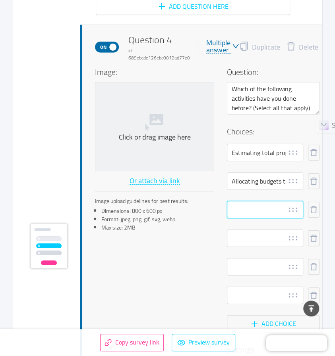
click at [247, 212] on input "text" at bounding box center [265, 209] width 76 height 17
paste input "Tracking actual expenses against budget"
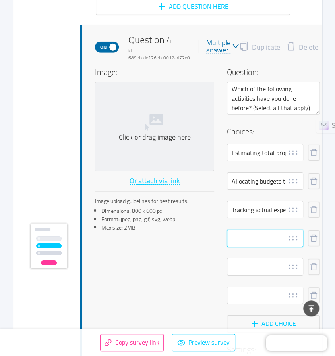
click at [229, 235] on input "text" at bounding box center [265, 238] width 76 height 17
paste input "Managing change orders or unexpected costs"
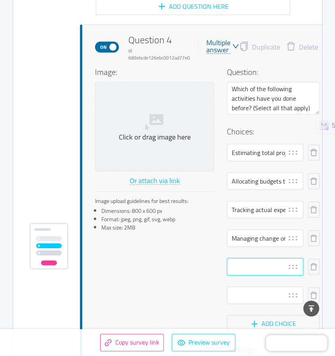
click at [235, 270] on input "text" at bounding box center [265, 266] width 76 height 17
paste input "Reporting budget status to management"
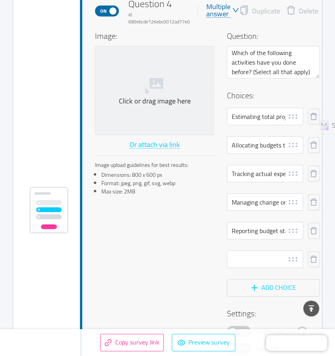
scroll to position [1771, 0]
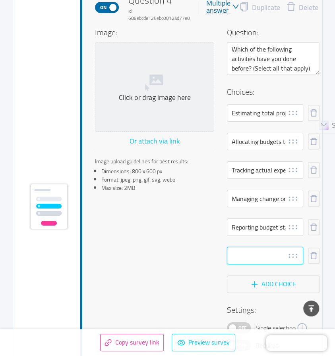
click at [241, 256] on input "text" at bounding box center [265, 255] width 76 height 17
paste input "None of the above"
click at [183, 254] on div "Image: Click or drag image here Or attach via link Image upload guidelines for …" at bounding box center [207, 201] width 224 height 348
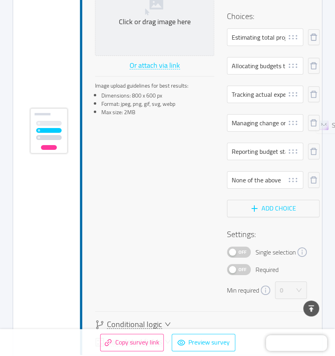
scroll to position [1850, 0]
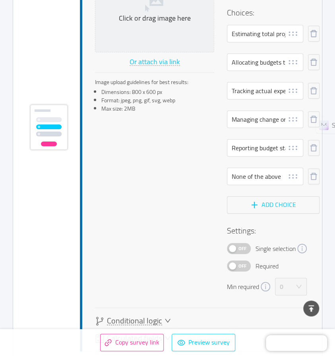
click at [240, 268] on span "Off" at bounding box center [242, 266] width 11 height 10
click at [294, 290] on div "0" at bounding box center [287, 287] width 17 height 17
click at [291, 304] on li "1" at bounding box center [291, 306] width 32 height 13
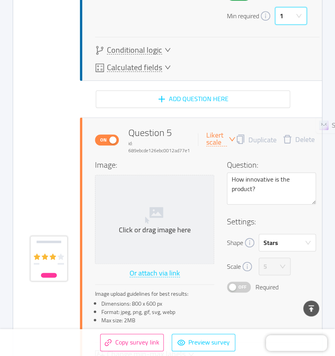
scroll to position [2128, 0]
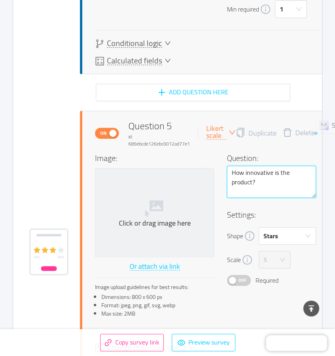
drag, startPoint x: 267, startPoint y: 185, endPoint x: 216, endPoint y: 169, distance: 53.6
click at [216, 169] on div "Image: Click or drag image here Or attach via link Image upload guidelines for …" at bounding box center [205, 237] width 221 height 171
paste textarea "How comfortable are you with financial terminology (e.g., [MEDICAL_DATA], OPEX,…"
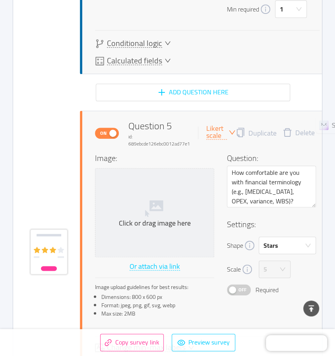
click at [232, 131] on icon "icon: down" at bounding box center [231, 132] width 7 height 7
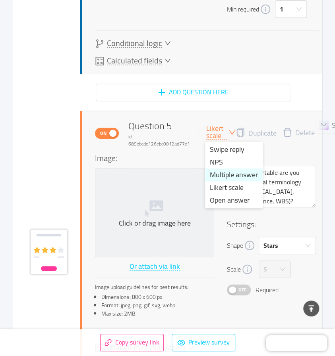
click at [229, 173] on li "Multiple answer" at bounding box center [234, 175] width 58 height 13
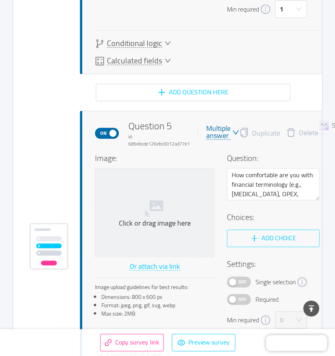
click at [255, 235] on button "Add choice" at bounding box center [273, 238] width 92 height 17
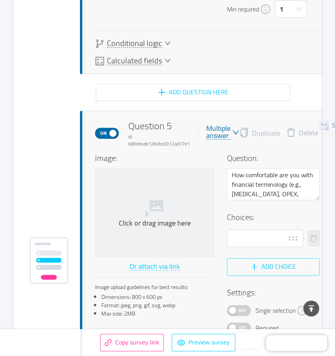
click at [264, 275] on button "Add choice" at bounding box center [273, 266] width 92 height 17
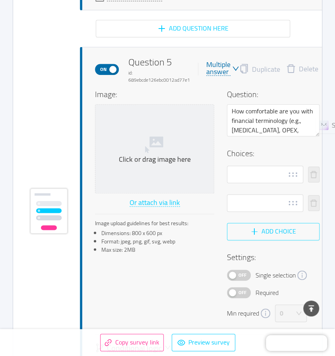
scroll to position [2208, 0]
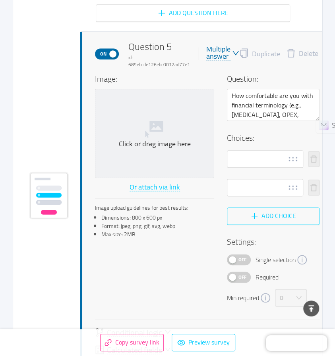
click at [262, 215] on button "Add choice" at bounding box center [273, 216] width 92 height 17
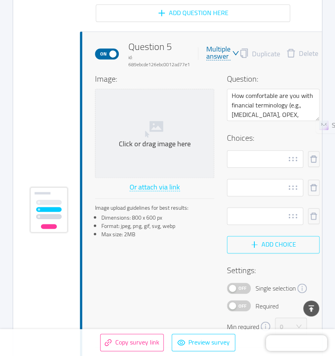
click at [256, 242] on button "Add choice" at bounding box center [273, 244] width 92 height 17
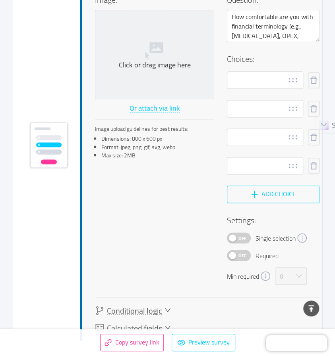
scroll to position [2287, 0]
click at [242, 240] on span "Off" at bounding box center [242, 238] width 11 height 10
click at [246, 255] on span "Off" at bounding box center [242, 255] width 11 height 10
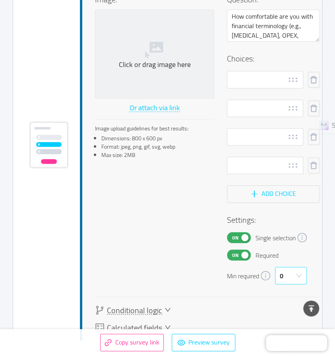
click at [283, 274] on div "0" at bounding box center [281, 275] width 4 height 17
click at [284, 292] on li "1" at bounding box center [291, 294] width 32 height 13
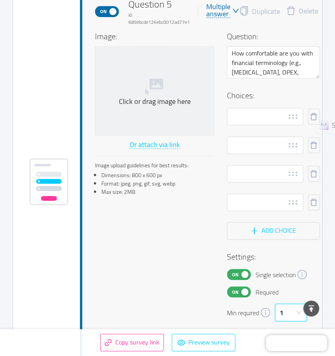
scroll to position [2247, 0]
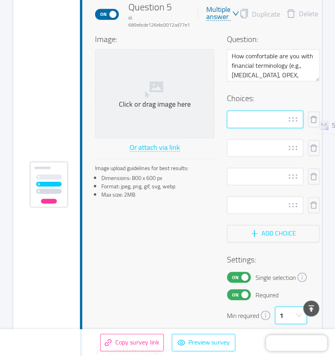
click at [246, 123] on input "text" at bounding box center [265, 119] width 76 height 17
paste input "• Very comfortable"
click at [240, 115] on input "• Very comfortable" at bounding box center [265, 119] width 76 height 17
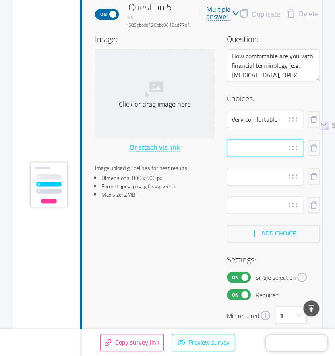
click at [239, 148] on input "text" at bounding box center [265, 147] width 76 height 17
paste input "• Somewhat comfortable"
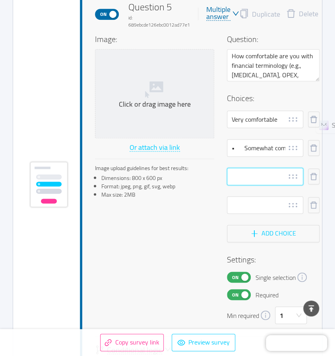
click at [246, 179] on input "text" at bounding box center [265, 176] width 76 height 17
paste input "• Not very comfortable"
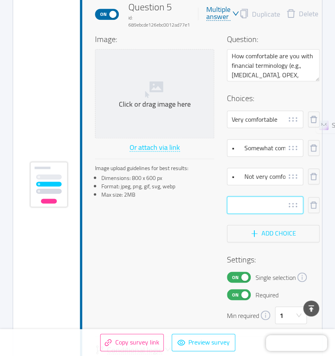
click at [250, 208] on input "text" at bounding box center [265, 204] width 76 height 17
paste input "• Not at all comfortable"
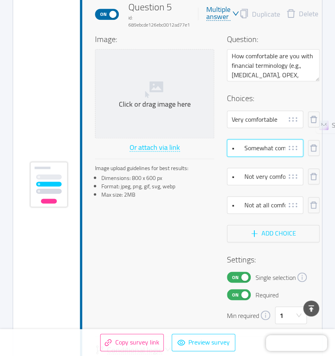
click at [242, 149] on input "• Somewhat comfortable" at bounding box center [265, 147] width 76 height 17
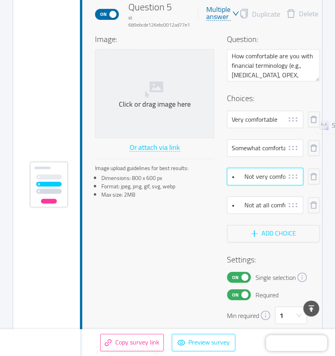
click at [243, 175] on input "• Not very comfortable" at bounding box center [265, 176] width 76 height 17
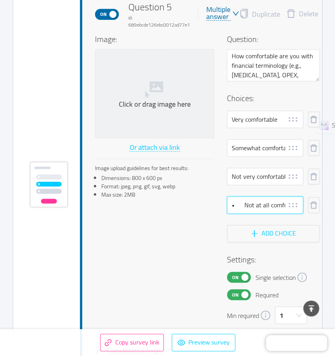
click at [240, 204] on input "• Not at all comfortable" at bounding box center [265, 204] width 76 height 17
click at [179, 240] on div "Image: Click or drag image here Or attach via link Image upload guidelines for …" at bounding box center [207, 178] width 224 height 291
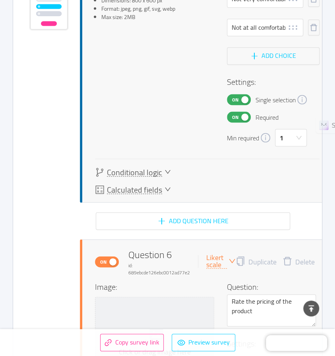
scroll to position [2446, 0]
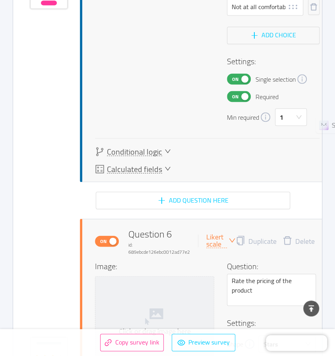
click at [152, 172] on span "Calculated fields" at bounding box center [134, 169] width 55 height 8
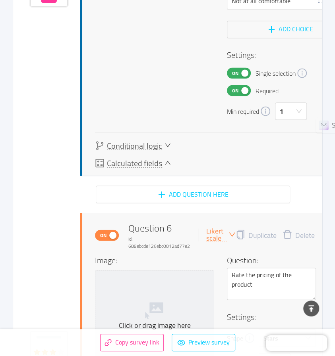
scroll to position [2473, 0]
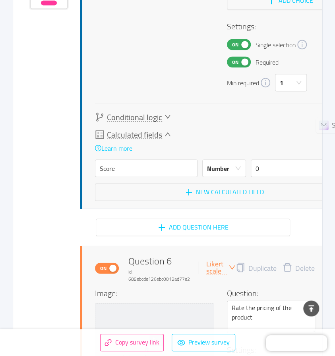
click at [148, 138] on span "Calculated fields" at bounding box center [134, 135] width 55 height 8
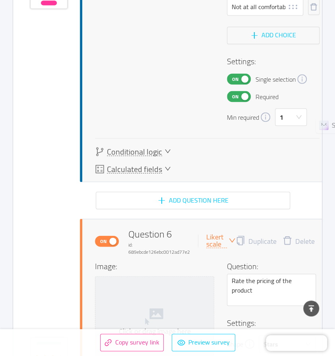
click at [149, 150] on span "Conditional logic" at bounding box center [134, 152] width 55 height 8
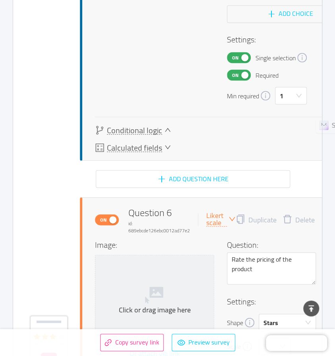
scroll to position [2461, 0]
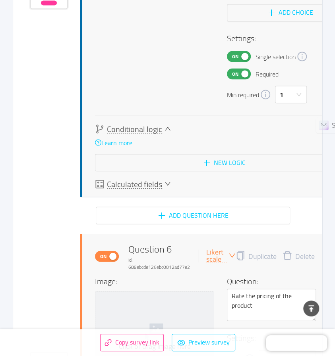
click at [145, 131] on span "Conditional logic" at bounding box center [134, 129] width 55 height 8
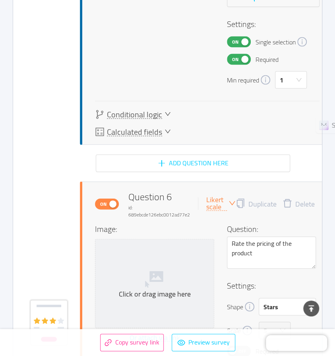
scroll to position [2485, 0]
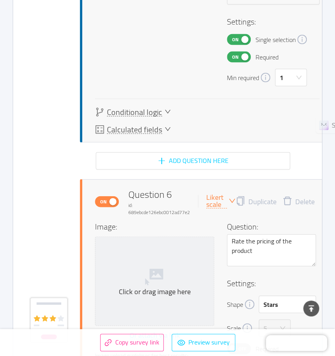
click at [230, 196] on div "Likert scale" at bounding box center [220, 201] width 29 height 15
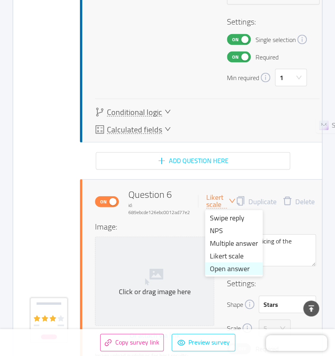
click at [227, 267] on li "Open answer" at bounding box center [234, 268] width 58 height 13
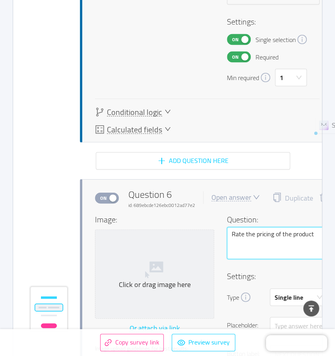
drag, startPoint x: 316, startPoint y: 234, endPoint x: 218, endPoint y: 238, distance: 97.7
click at [218, 238] on div "Image: Click or drag image here Or attach via link Image upload guidelines for …" at bounding box center [223, 300] width 257 height 172
paste textarea "What specific challenges have you faced when managing project budgets?"
click at [283, 239] on textarea "What specific challenges have you faced when managing project budgets?" at bounding box center [289, 243] width 125 height 32
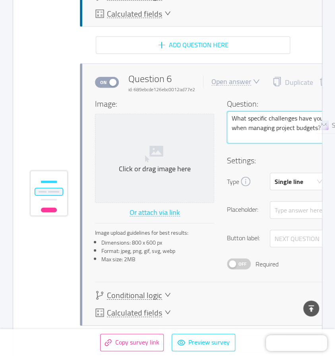
scroll to position [2604, 0]
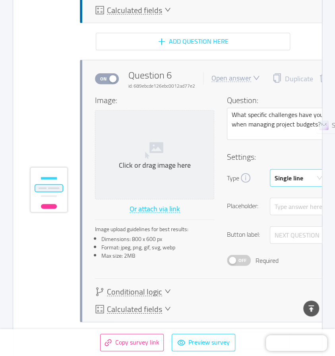
click at [303, 182] on div "Single line" at bounding box center [295, 178] width 43 height 17
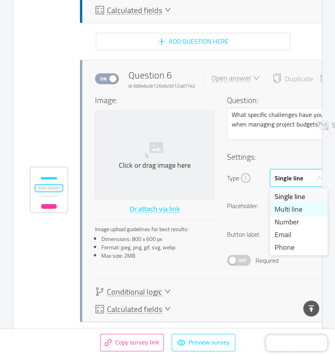
click at [294, 212] on li "Multi line" at bounding box center [298, 209] width 58 height 13
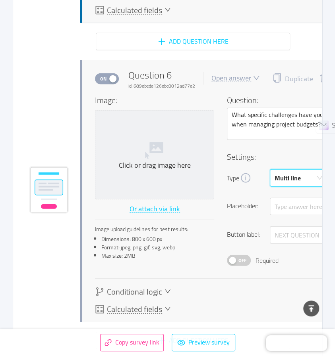
click at [284, 154] on h4 "Settings:" at bounding box center [289, 157] width 125 height 12
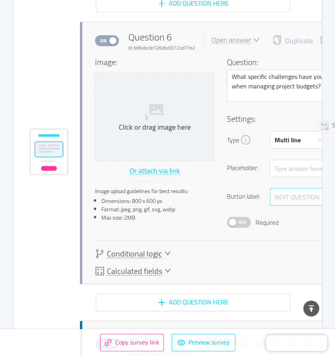
scroll to position [2644, 0]
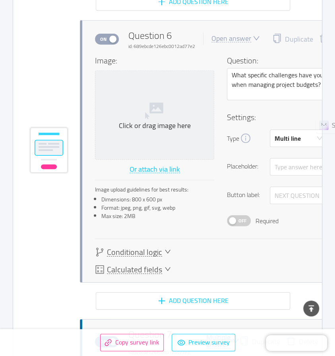
click at [240, 222] on span "Off" at bounding box center [242, 221] width 11 height 10
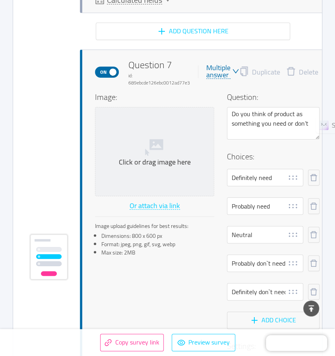
scroll to position [2922, 0]
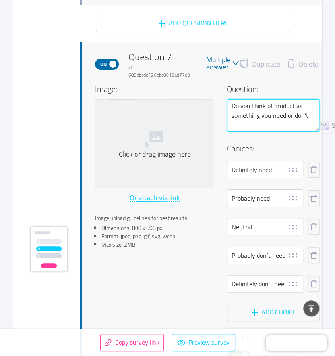
click at [255, 109] on textarea "Do you think of product as something you need or don’t" at bounding box center [273, 115] width 92 height 32
drag, startPoint x: 232, startPoint y: 109, endPoint x: 242, endPoint y: 109, distance: 10.3
click at [242, 109] on textarea "Do you think of product as something you need or don’t" at bounding box center [273, 115] width 92 height 32
click at [248, 117] on textarea "Do you think of product as something you need or don’t" at bounding box center [273, 115] width 92 height 32
drag, startPoint x: 311, startPoint y: 117, endPoint x: 230, endPoint y: 101, distance: 82.2
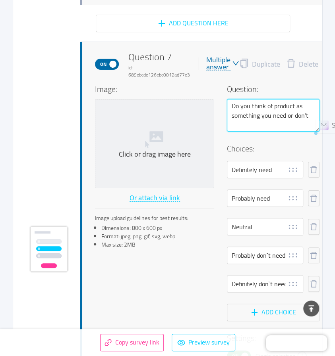
click at [230, 101] on textarea "Do you think of product as something you need or don’t" at bounding box center [273, 115] width 92 height 32
paste textarea "What topics or skills would you most like to improve during this course? (Selec…"
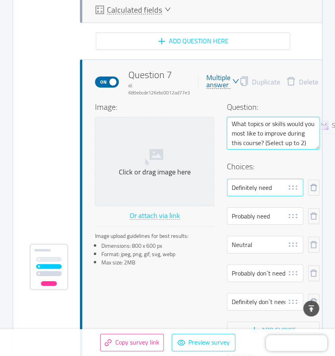
scroll to position [2882, 0]
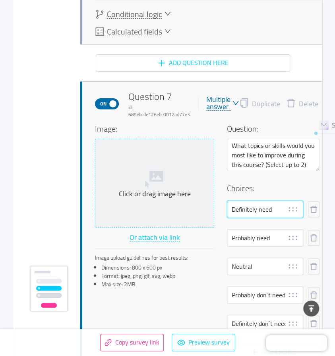
drag, startPoint x: 271, startPoint y: 208, endPoint x: 205, endPoint y: 208, distance: 66.3
click at [205, 208] on div "Image: Click or drag image here Or attach via link Image upload guidelines for …" at bounding box center [207, 282] width 224 height 319
paste input "Building a project budget from scratch"
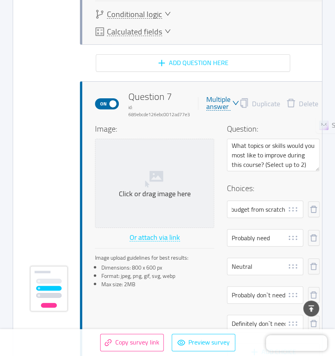
scroll to position [0, 0]
drag, startPoint x: 28, startPoint y: 192, endPoint x: 15, endPoint y: 192, distance: 13.1
drag, startPoint x: 272, startPoint y: 239, endPoint x: 200, endPoint y: 241, distance: 71.4
click at [200, 241] on div "Image: Click or drag image here Or attach via link Image upload guidelines for …" at bounding box center [207, 282] width 224 height 319
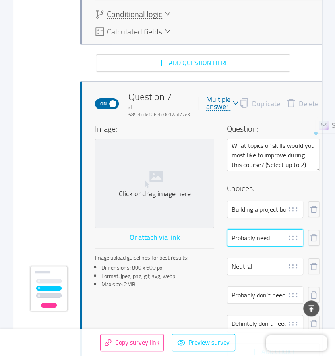
paste input "Understanding financial terms & concepts"
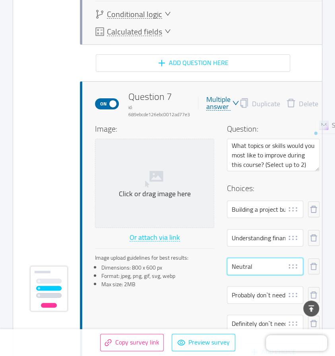
drag, startPoint x: 265, startPoint y: 269, endPoint x: 200, endPoint y: 268, distance: 65.5
click at [200, 268] on div "Image: Click or drag image here Or attach via link Image upload guidelines for …" at bounding box center [207, 282] width 224 height 319
paste input "Tracking and controlling budget throughout the project"
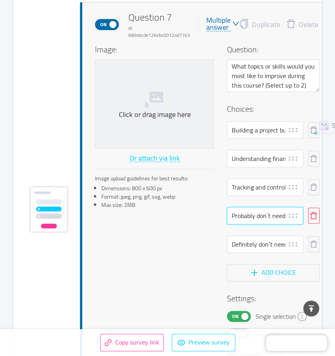
scroll to position [0, 2]
drag, startPoint x: 233, startPoint y: 217, endPoint x: 325, endPoint y: 219, distance: 92.9
paste input "Managing changes and cost overruns"
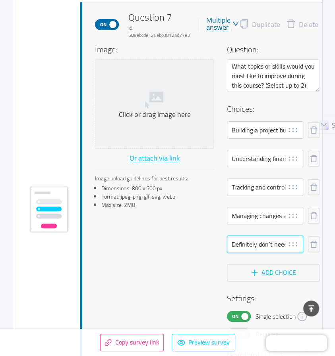
click at [239, 239] on input "Definitely don`t need" at bounding box center [265, 244] width 76 height 17
drag, startPoint x: 230, startPoint y: 242, endPoint x: 320, endPoint y: 246, distance: 90.2
click at [320, 246] on div "On Question 7 id: 689ebcde126ebc0012ad77e3 Multiple answer Duplicate Delete Ima…" at bounding box center [213, 210] width 237 height 417
paste input "Communicating budget information to stakeholders"
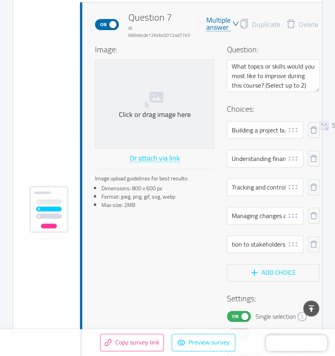
scroll to position [0, 0]
click at [194, 272] on div "Image: Click or drag image here Or attach via link Image upload guidelines for …" at bounding box center [207, 203] width 224 height 319
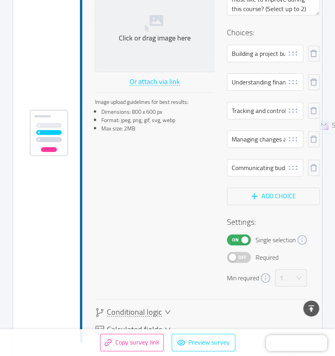
scroll to position [3041, 0]
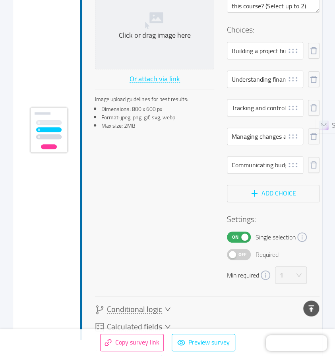
click at [233, 240] on span "On" at bounding box center [234, 237] width 11 height 10
click at [244, 256] on span "Off" at bounding box center [242, 255] width 11 height 10
click at [287, 273] on div "1" at bounding box center [287, 275] width 17 height 17
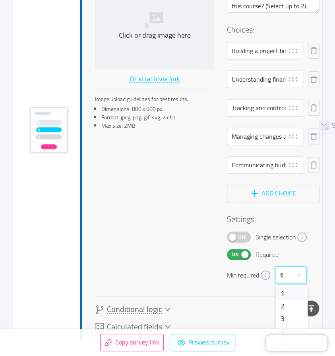
click at [167, 259] on div "Image: Click or drag image here Or attach via link Image upload guidelines for …" at bounding box center [207, 123] width 224 height 319
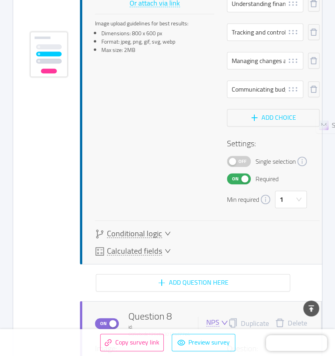
scroll to position [3120, 0]
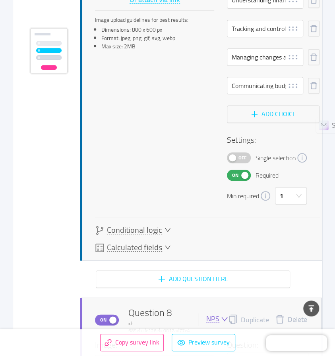
click at [180, 176] on div "Image: Click or drag image here Or attach via link Image upload guidelines for …" at bounding box center [207, 44] width 224 height 319
click at [298, 196] on icon "icon: down" at bounding box center [298, 196] width 6 height 6
click at [287, 225] on li "2" at bounding box center [291, 227] width 32 height 13
click at [264, 109] on button "Add choice" at bounding box center [273, 114] width 92 height 17
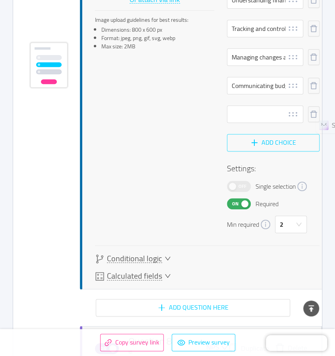
scroll to position [3135, 0]
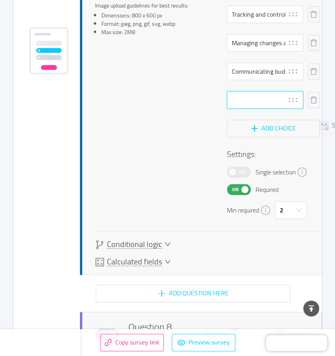
click at [232, 105] on input "text" at bounding box center [265, 99] width 76 height 17
paste input "Risk & contingency planning"
click at [164, 155] on div "Image: Click or drag image here Or attach via link Image upload guidelines for …" at bounding box center [207, 45] width 224 height 348
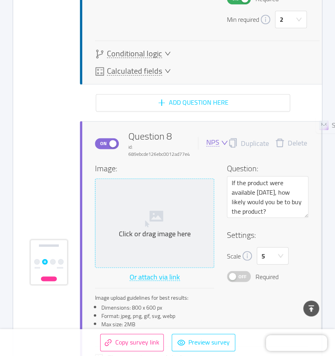
scroll to position [3333, 0]
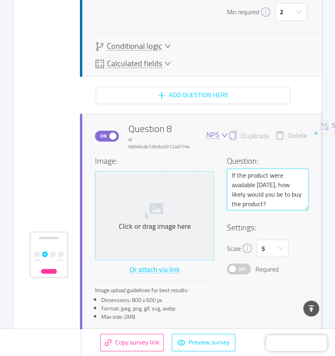
drag, startPoint x: 265, startPoint y: 203, endPoint x: 198, endPoint y: 171, distance: 74.8
click at [198, 171] on div "Image: Click or drag image here Or attach via link Image upload guidelines for …" at bounding box center [201, 240] width 213 height 171
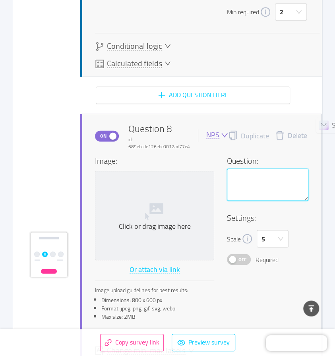
click at [244, 179] on textarea at bounding box center [267, 185] width 81 height 32
paste textarea "Are there any real projects you’re currently working on that you’d like to use …"
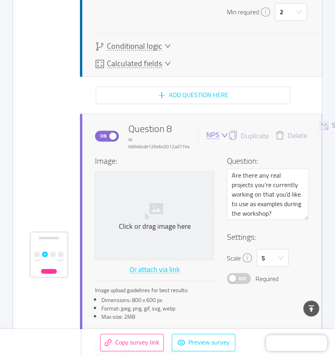
click at [216, 138] on div "NPS" at bounding box center [212, 135] width 13 height 8
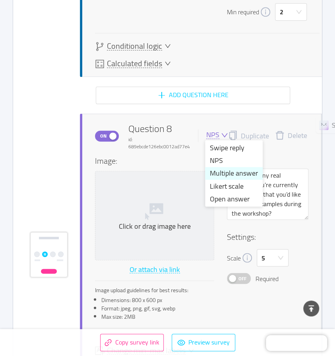
click at [221, 175] on li "Multiple answer" at bounding box center [234, 173] width 58 height 13
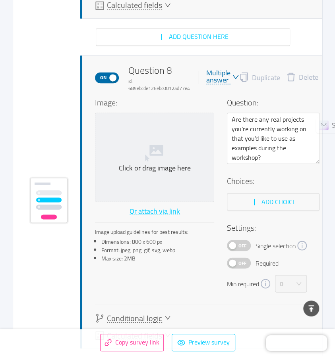
scroll to position [3412, 0]
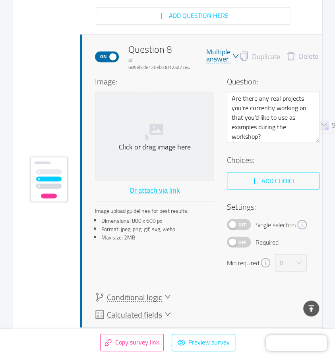
click at [267, 181] on button "Add choice" at bounding box center [273, 180] width 92 height 17
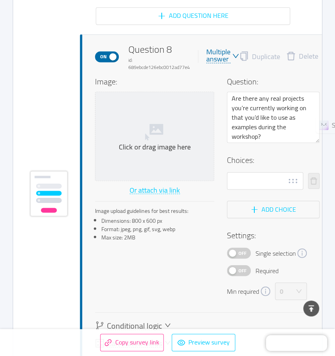
click at [220, 61] on div "Multiple answer" at bounding box center [218, 55] width 24 height 15
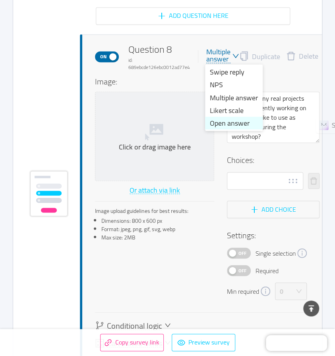
click at [225, 119] on li "Open answer" at bounding box center [234, 123] width 58 height 13
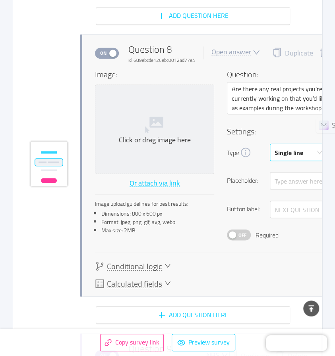
click at [280, 153] on div "Single line" at bounding box center [288, 152] width 29 height 17
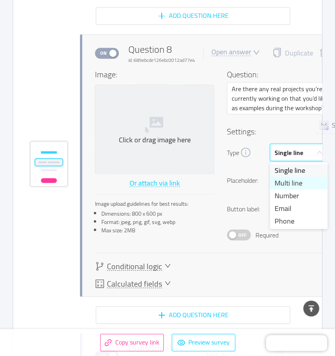
click at [289, 183] on li "Multi line" at bounding box center [298, 183] width 58 height 13
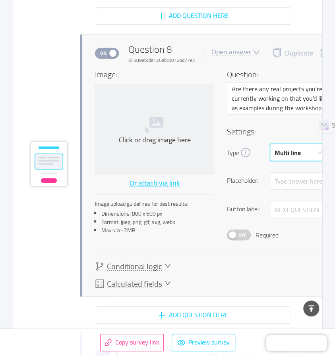
click at [243, 238] on span "Off" at bounding box center [242, 235] width 11 height 10
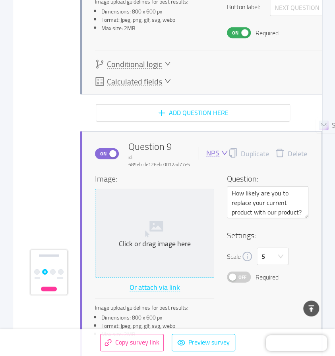
scroll to position [3651, 0]
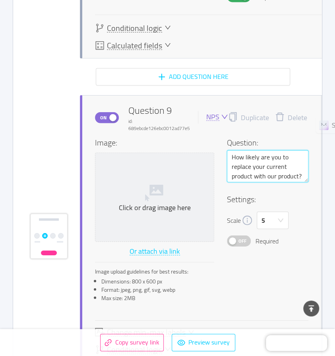
drag, startPoint x: 300, startPoint y: 173, endPoint x: 269, endPoint y: 173, distance: 30.2
click at [288, 173] on textarea "How likely are you to replace your current product with our product?" at bounding box center [267, 166] width 81 height 32
drag, startPoint x: 269, startPoint y: 173, endPoint x: 186, endPoint y: 151, distance: 86.4
click at [186, 152] on div "Image: Click or drag image here Or attach via link Image upload guidelines for …" at bounding box center [201, 222] width 213 height 171
click at [185, 150] on div "Image: Click or drag image here Or attach via link Image upload guidelines for …" at bounding box center [154, 222] width 119 height 171
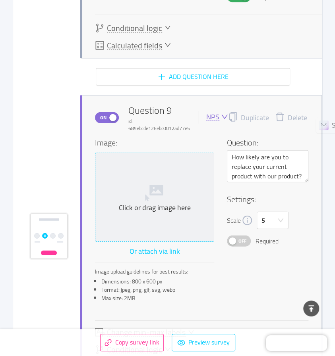
click at [211, 153] on span "Click or drag image here" at bounding box center [154, 197] width 118 height 88
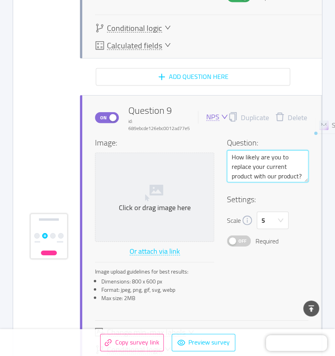
drag, startPoint x: 230, startPoint y: 156, endPoint x: 307, endPoint y: 181, distance: 80.8
click at [307, 181] on div "On Question 9 id: 689ebcde126ebc0012ad77e5 NPS Duplicate Delete Image: Click or…" at bounding box center [208, 238] width 226 height 285
paste textarea "Which of these best describes your current approach to project budgeting?"
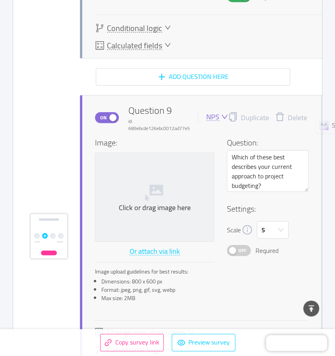
click at [223, 119] on icon "icon: down" at bounding box center [224, 116] width 7 height 7
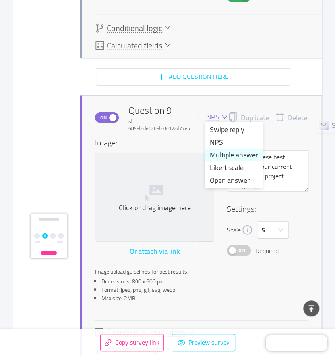
click at [221, 153] on li "Multiple answer" at bounding box center [234, 155] width 58 height 13
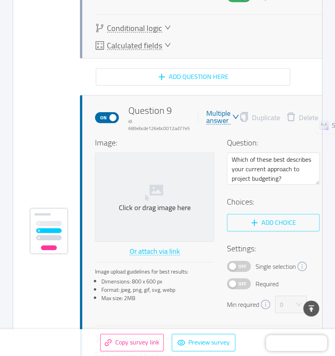
click at [255, 221] on button "Add choice" at bounding box center [273, 222] width 92 height 17
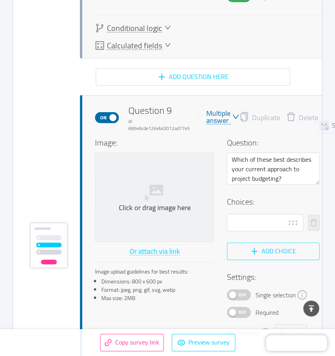
click at [251, 252] on button "Add choice" at bounding box center [273, 251] width 92 height 17
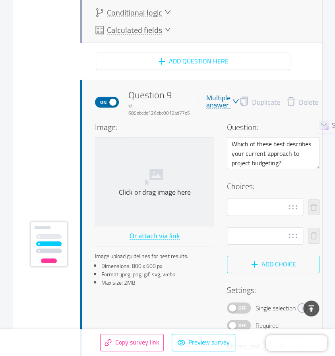
scroll to position [3690, 0]
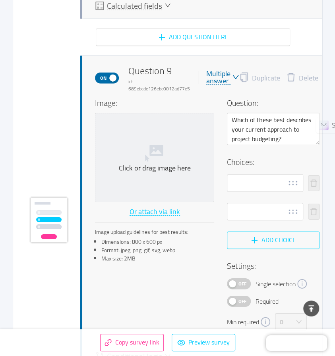
click at [248, 243] on button "Add choice" at bounding box center [273, 240] width 92 height 17
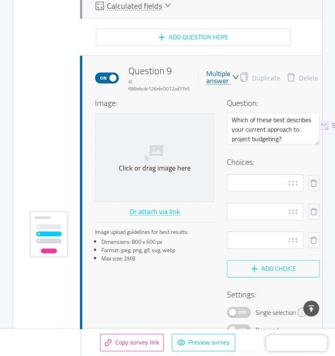
click at [258, 268] on button "Add choice" at bounding box center [273, 268] width 92 height 17
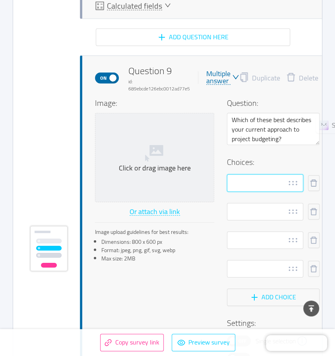
click at [241, 185] on input "text" at bounding box center [265, 183] width 76 height 17
paste input "• I follow a clear process and feel confident in it."
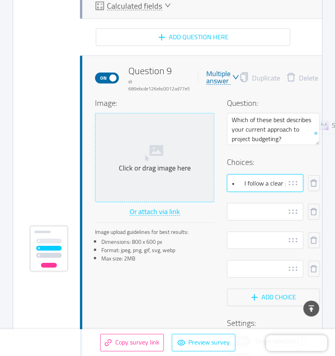
drag, startPoint x: 241, startPoint y: 186, endPoint x: 208, endPoint y: 186, distance: 32.9
click at [208, 186] on div "Image: Click or drag image here Or attach via link Image upload guidelines for …" at bounding box center [207, 242] width 224 height 291
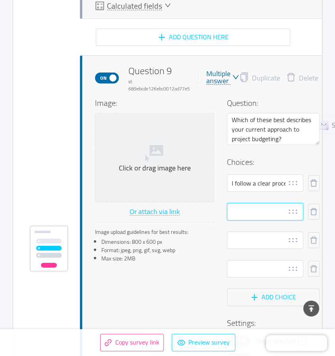
click at [240, 214] on input "text" at bounding box center [265, 211] width 76 height 17
paste input "• I use some process but it could be improved."
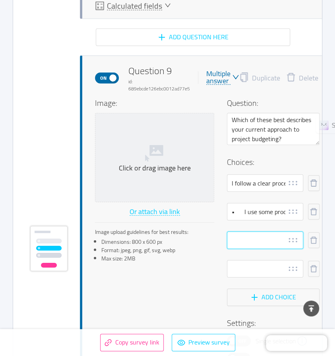
click at [241, 245] on input "text" at bounding box center [265, 240] width 76 height 17
paste input "• I don’t really have a structured process."
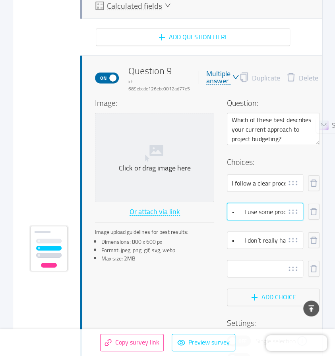
click at [241, 211] on input "• I use some process but it could be improved." at bounding box center [265, 211] width 76 height 17
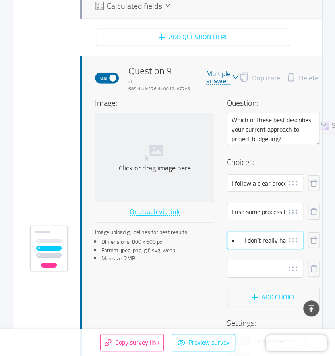
click at [241, 238] on input "• I don’t really have a structured process." at bounding box center [265, 240] width 76 height 17
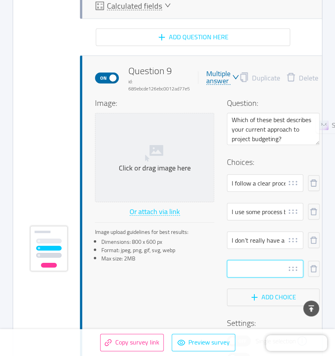
click at [245, 270] on input "text" at bounding box center [265, 268] width 76 height 17
paste input "• Not sure / never been directly responsible."
click at [175, 281] on div "Image: Click or drag image here Or attach via link Image upload guidelines for …" at bounding box center [207, 242] width 224 height 291
click at [245, 264] on input "• Not sure / never been directly responsible." at bounding box center [265, 268] width 76 height 17
click at [241, 265] on input "• Not sure / never been directly responsible." at bounding box center [265, 268] width 76 height 17
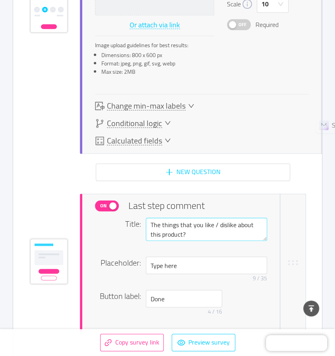
scroll to position [4325, 0]
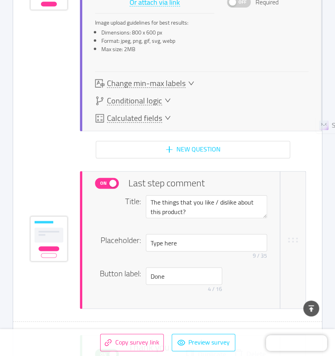
click at [107, 182] on span "On" at bounding box center [103, 183] width 11 height 10
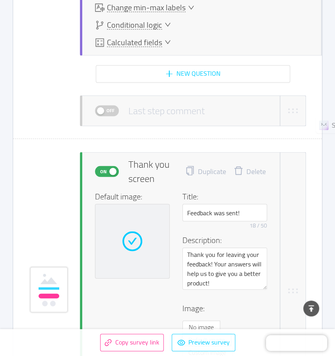
scroll to position [4405, 0]
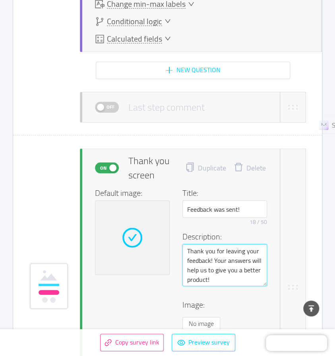
click at [222, 275] on textarea "Thank you for leaving your feedback! Your answers will help us to give you a be…" at bounding box center [224, 265] width 85 height 42
drag, startPoint x: 232, startPoint y: 283, endPoint x: 184, endPoint y: 283, distance: 47.6
click at [184, 283] on textarea "Thank you for leaving your feedback! Your answers will help us to give you a be…" at bounding box center [224, 265] width 85 height 42
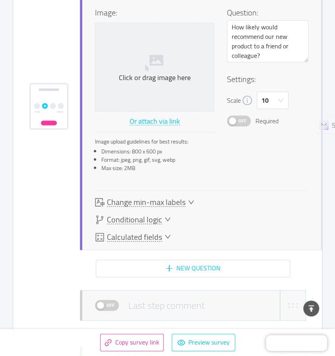
scroll to position [4166, 0]
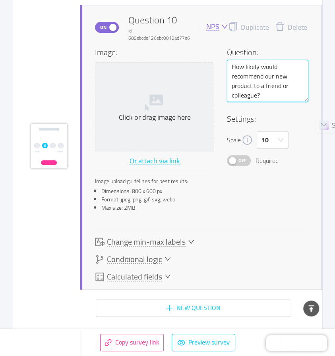
click at [269, 97] on textarea "How likely would recommend our new product to a friend or colleague?" at bounding box center [267, 81] width 81 height 42
drag, startPoint x: 290, startPoint y: 96, endPoint x: 222, endPoint y: 69, distance: 73.0
click at [222, 69] on div "Image: Click or drag image here Or attach via link Image upload guidelines for …" at bounding box center [201, 131] width 213 height 171
paste textarea "Do you have any additional comments, suggestions, or expectations for this trai…"
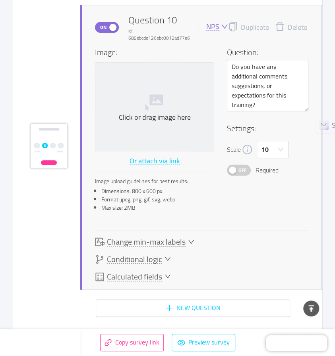
click at [215, 31] on div "NPS" at bounding box center [212, 27] width 13 height 8
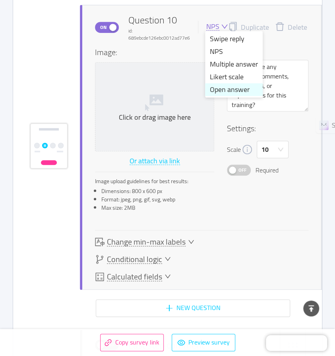
click at [223, 88] on li "Open answer" at bounding box center [234, 89] width 58 height 13
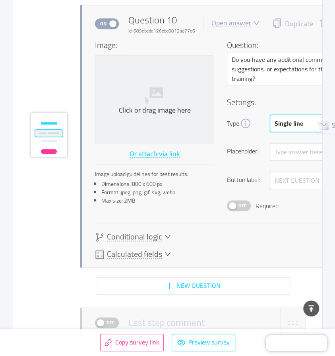
click at [286, 122] on div "Single line" at bounding box center [288, 123] width 29 height 17
click at [285, 154] on li "Multi line" at bounding box center [298, 153] width 58 height 13
click at [233, 203] on button "Off" at bounding box center [239, 205] width 24 height 11
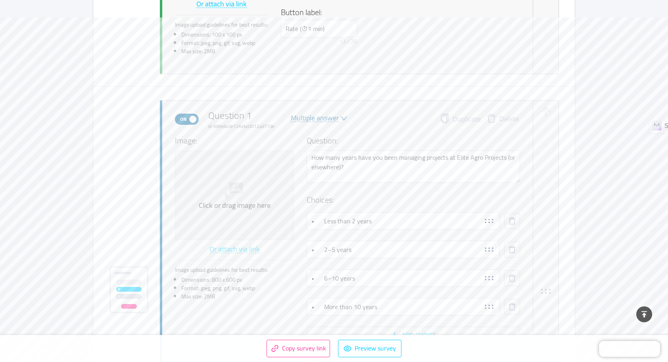
scroll to position [348, 0]
click at [368, 349] on button "Preview survey" at bounding box center [369, 347] width 63 height 17
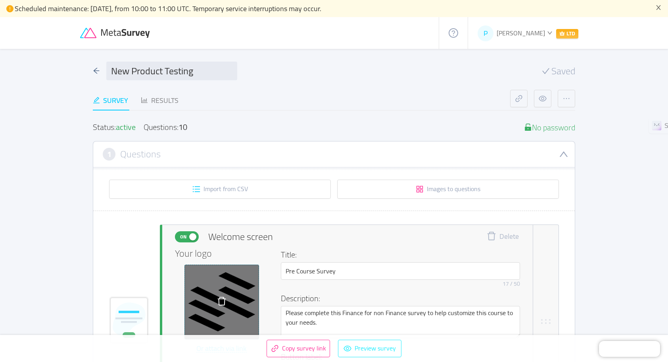
scroll to position [0, 0]
drag, startPoint x: 196, startPoint y: 73, endPoint x: 103, endPoint y: 73, distance: 93.7
click at [103, 73] on div "New Product Testing" at bounding box center [165, 71] width 144 height 19
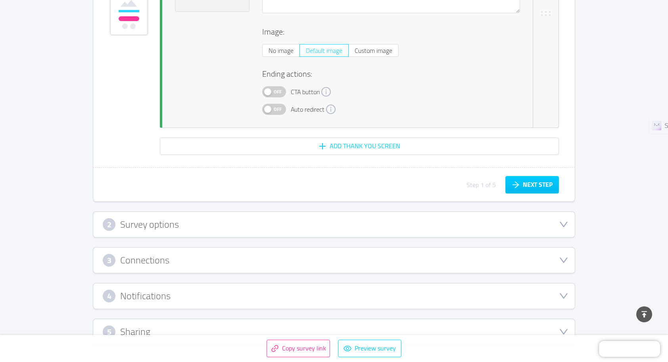
scroll to position [4561, 0]
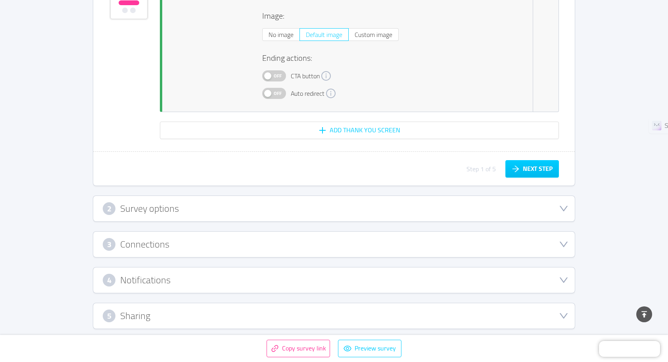
click at [323, 206] on div "2 Survey options" at bounding box center [334, 208] width 463 height 13
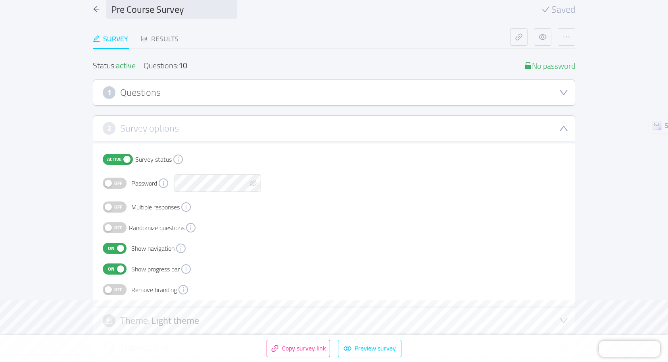
scroll to position [61, 0]
click at [117, 290] on span "Off" at bounding box center [118, 290] width 11 height 10
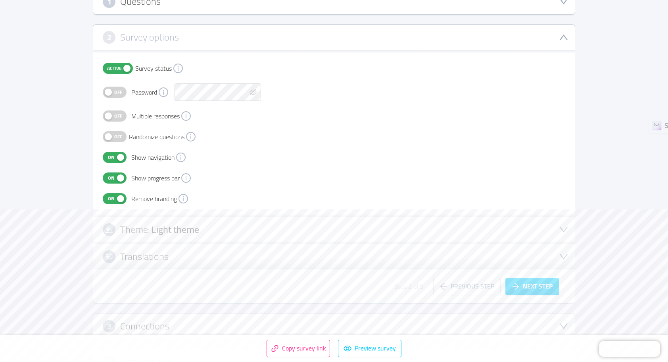
scroll to position [180, 0]
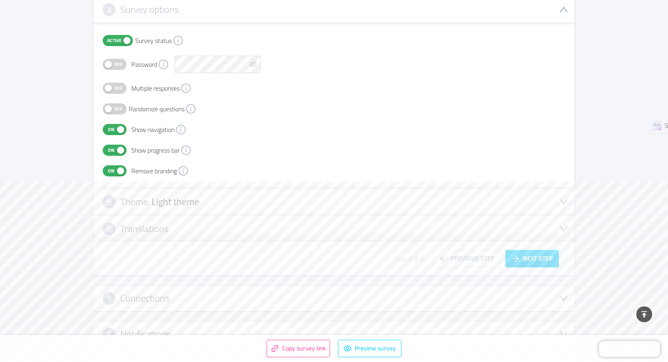
click at [214, 204] on div "Theme: Light theme" at bounding box center [334, 201] width 463 height 13
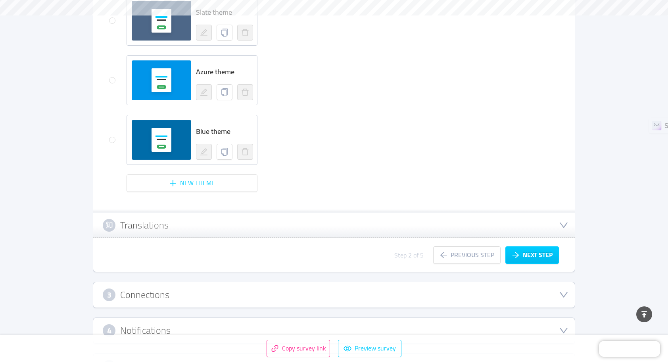
scroll to position [736, 0]
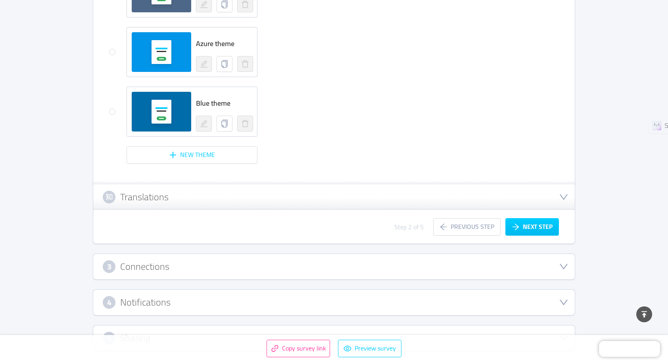
click at [502, 193] on div "Translations" at bounding box center [334, 196] width 463 height 13
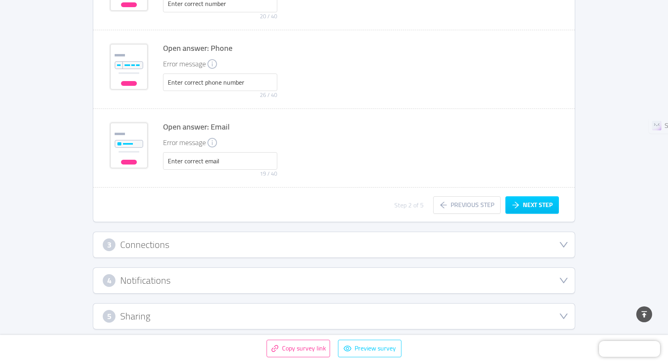
scroll to position [1810, 0]
click at [312, 238] on div "3 Connections" at bounding box center [334, 244] width 463 height 13
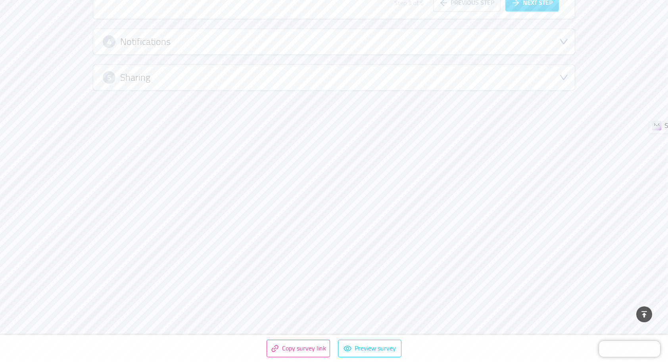
scroll to position [129, 0]
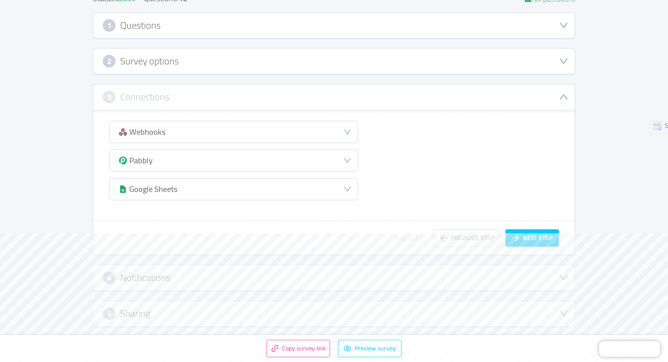
click at [336, 187] on div "Google Sheets" at bounding box center [234, 188] width 248 height 21
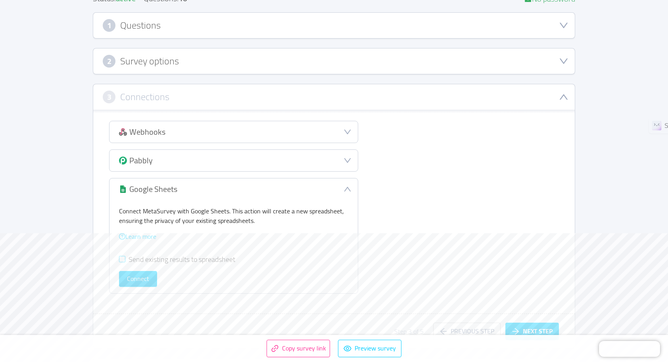
click at [124, 260] on input "Send existing results to spreadsheet" at bounding box center [122, 259] width 6 height 6
click at [137, 279] on button "Connect" at bounding box center [138, 279] width 38 height 16
click at [144, 277] on button "Connect" at bounding box center [138, 279] width 38 height 16
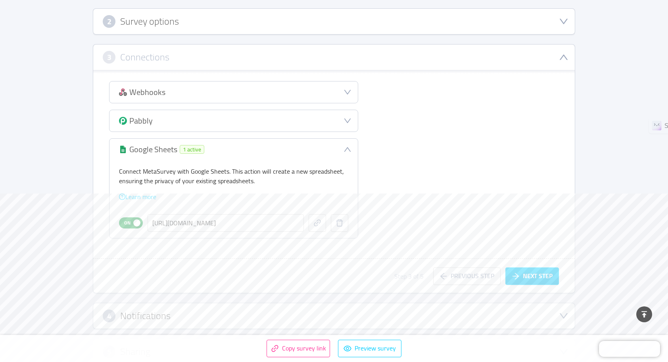
scroll to position [206, 0]
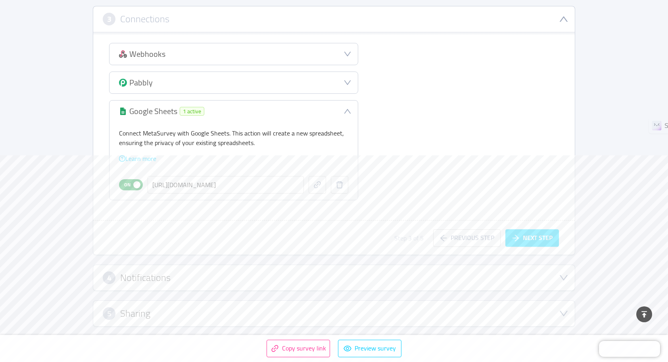
click at [538, 237] on button "Next step" at bounding box center [533, 237] width 54 height 17
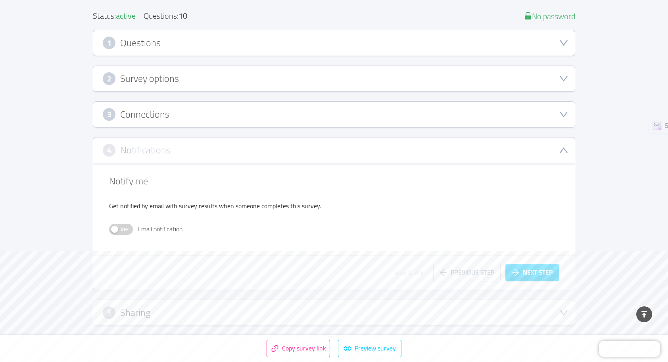
scroll to position [111, 0]
click at [126, 229] on span "Off" at bounding box center [124, 229] width 11 height 10
click at [516, 268] on button "Next step" at bounding box center [533, 272] width 54 height 17
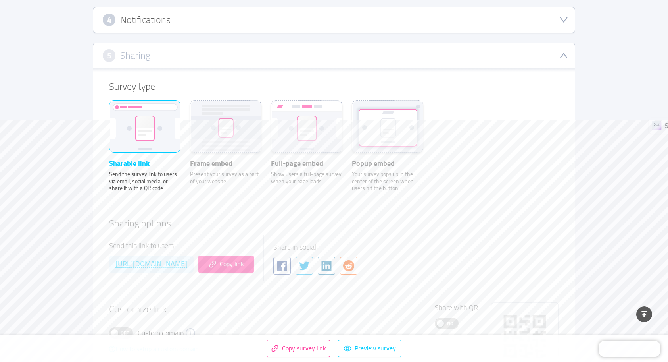
scroll to position [269, 0]
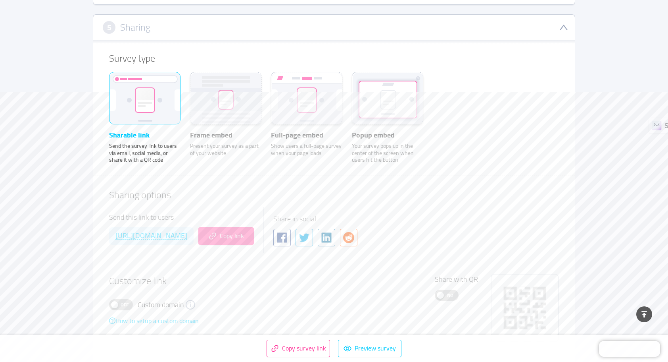
click at [254, 236] on button "Copy link" at bounding box center [226, 235] width 56 height 17
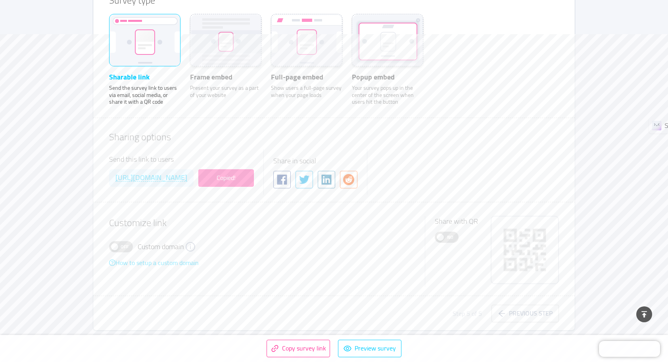
scroll to position [332, 0]
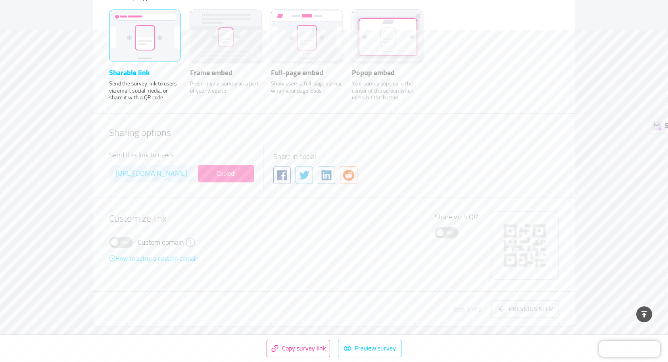
click at [440, 228] on button "No" at bounding box center [447, 232] width 24 height 11
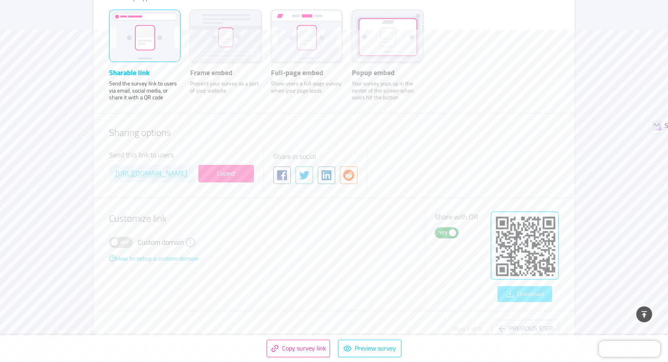
click at [537, 294] on button "Download" at bounding box center [525, 294] width 55 height 16
click at [608, 153] on main "Pre Course Survey Saved Survey Results Status: active Questions: 10 No password…" at bounding box center [334, 50] width 668 height 666
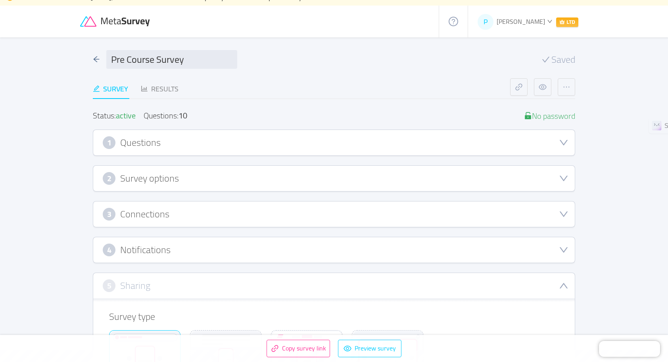
scroll to position [0, 0]
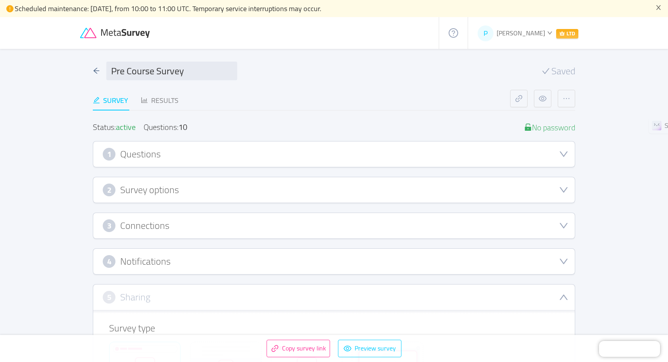
click at [140, 155] on h3 "Questions" at bounding box center [140, 154] width 40 height 9
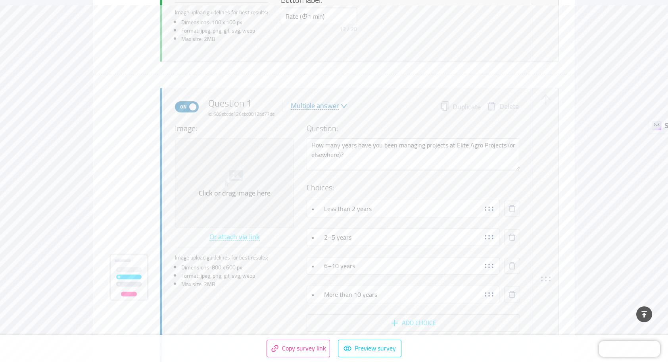
scroll to position [397, 0]
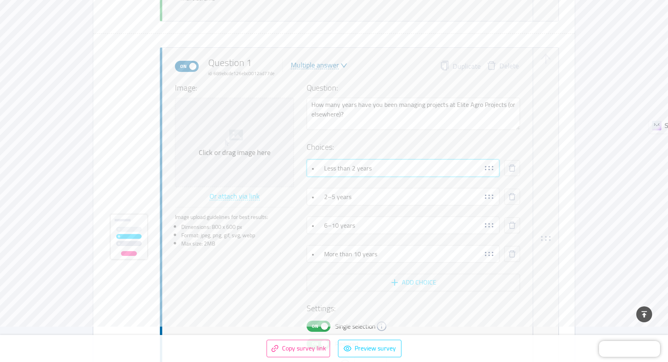
click at [324, 168] on input "• Less than 2 years" at bounding box center [403, 167] width 193 height 17
click at [321, 169] on input "• Less than 2 years" at bounding box center [403, 167] width 193 height 17
click at [322, 197] on input "• 2–5 years" at bounding box center [403, 196] width 193 height 17
click at [324, 226] on input "• 6–10 years" at bounding box center [403, 224] width 193 height 17
click at [322, 254] on input "• More than 10 years" at bounding box center [403, 253] width 193 height 17
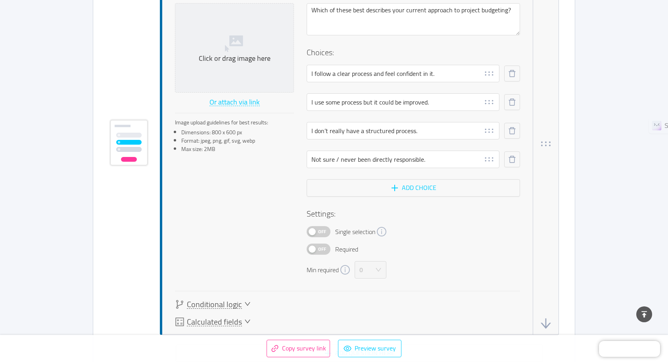
scroll to position [3691, 0]
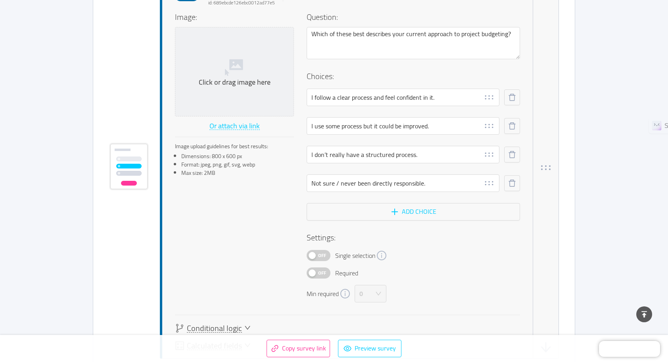
click at [315, 267] on button "Off" at bounding box center [319, 272] width 24 height 11
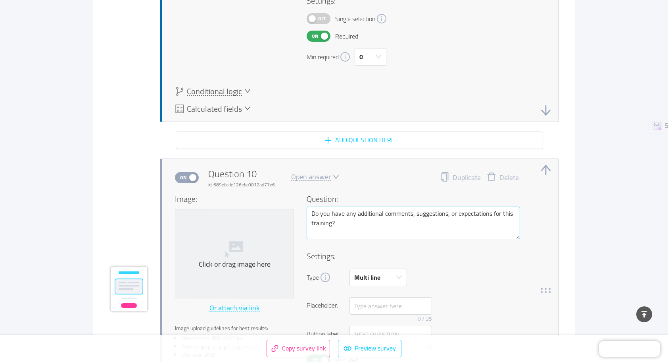
scroll to position [3968, 0]
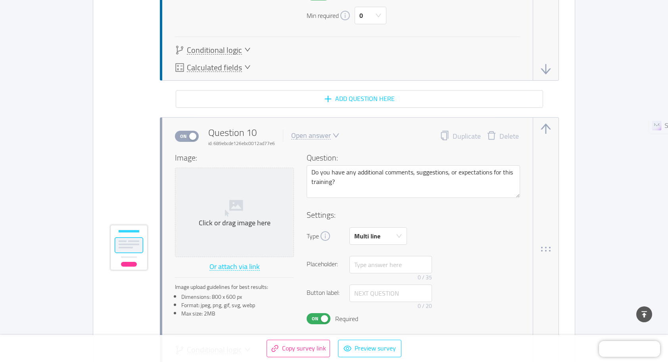
click at [316, 316] on span "On" at bounding box center [315, 318] width 11 height 10
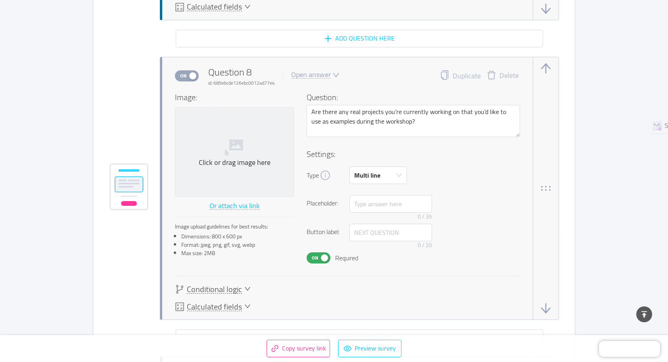
scroll to position [3294, 0]
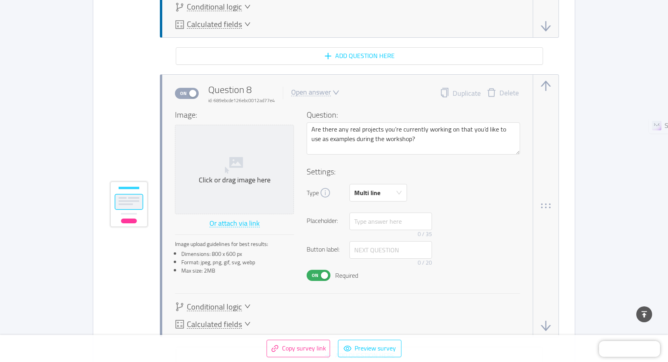
click at [314, 274] on span "On" at bounding box center [315, 275] width 11 height 10
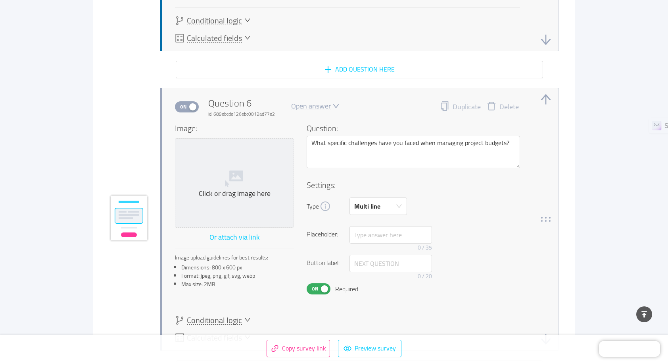
scroll to position [2500, 0]
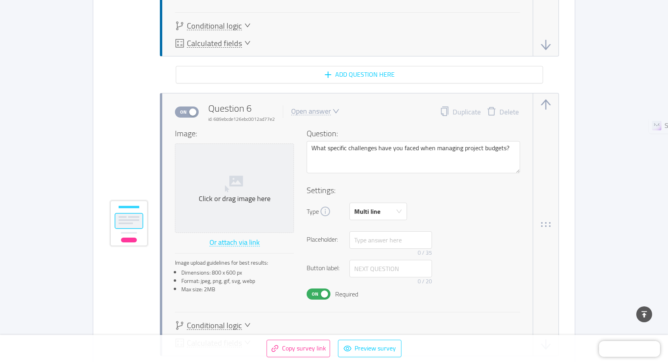
click at [316, 293] on span "On" at bounding box center [315, 294] width 11 height 10
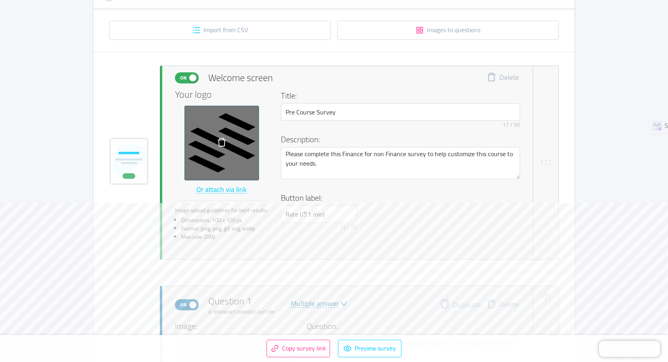
scroll to position [198, 0]
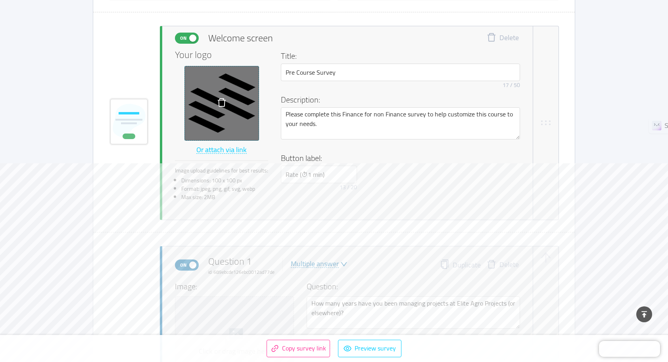
click at [232, 106] on div at bounding box center [222, 103] width 75 height 75
click at [223, 104] on icon "icon: delete" at bounding box center [222, 103] width 10 height 10
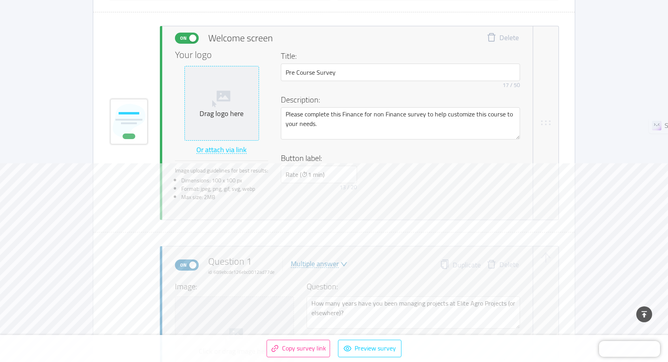
click at [215, 121] on span "Drag logo here" at bounding box center [222, 103] width 74 height 74
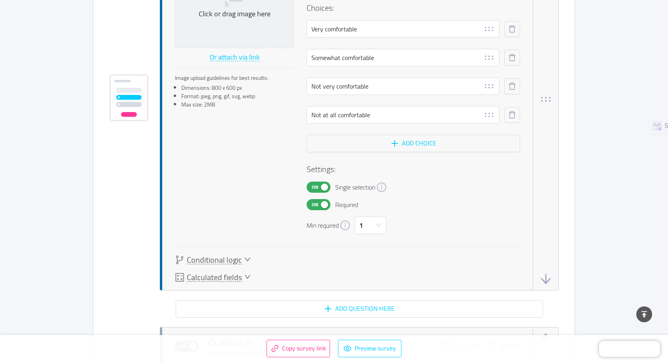
scroll to position [2341, 0]
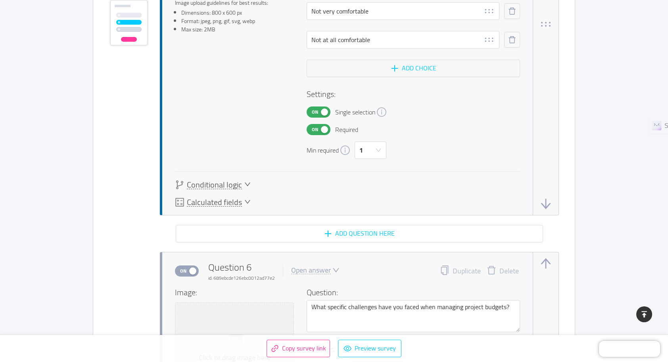
click at [647, 315] on div at bounding box center [645, 314] width 6 height 6
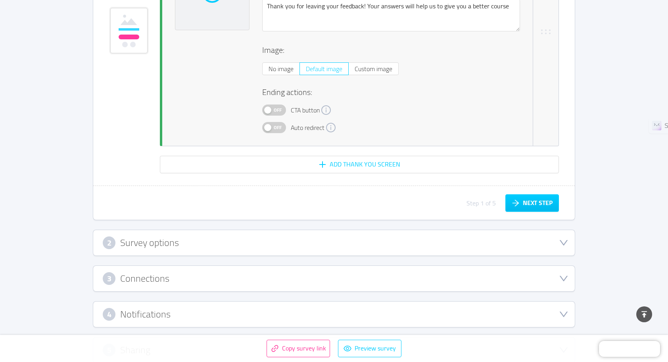
scroll to position [4561, 0]
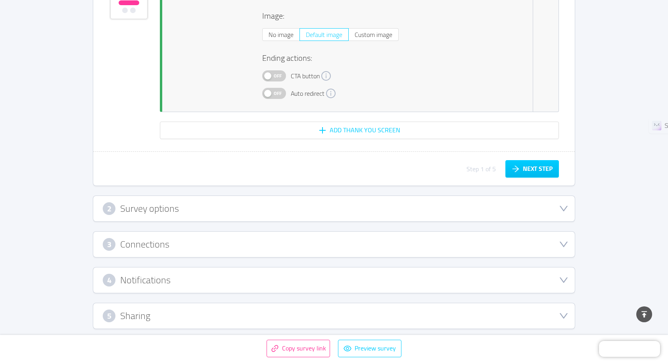
click at [563, 311] on icon "icon: down" at bounding box center [564, 316] width 10 height 10
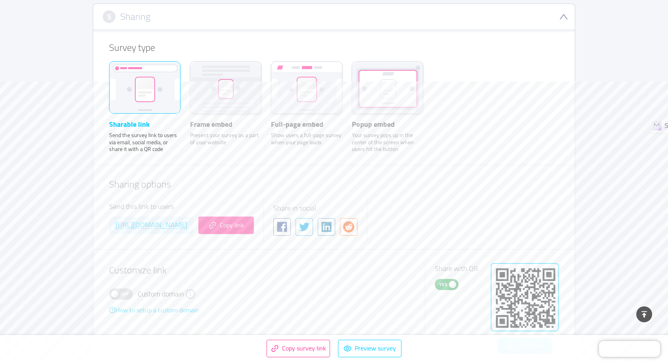
scroll to position [348, 0]
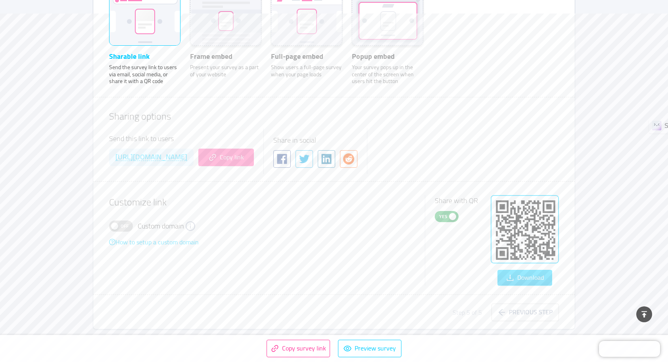
click at [254, 156] on button "Copy link" at bounding box center [226, 156] width 56 height 17
click at [527, 277] on button "Download" at bounding box center [525, 277] width 55 height 16
click at [619, 116] on main "Pre Course Survey Saved Survey Results Status: active Questions: 10 No password…" at bounding box center [334, 34] width 668 height 666
click at [254, 160] on button "Copy link" at bounding box center [226, 156] width 56 height 17
click at [161, 239] on link "How to setup a custom domain" at bounding box center [154, 242] width 90 height 12
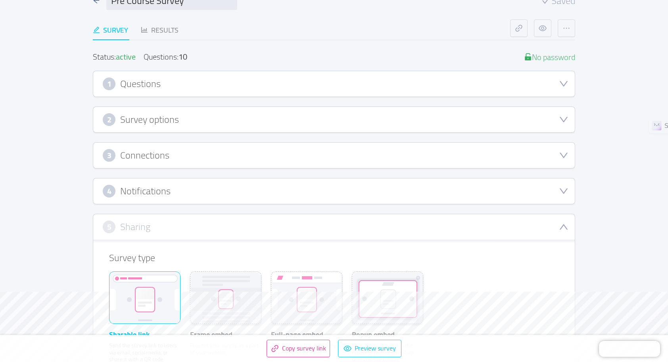
scroll to position [0, 0]
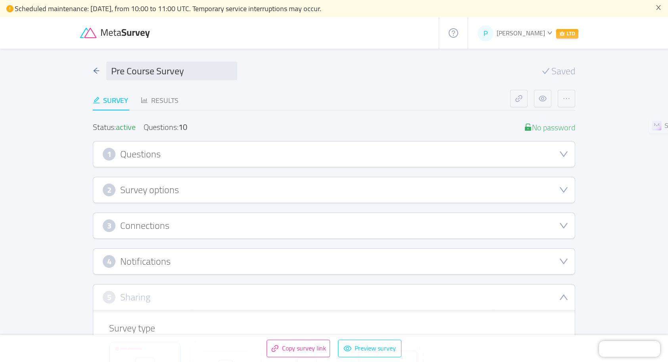
click at [163, 149] on div "1 Questions" at bounding box center [334, 154] width 463 height 13
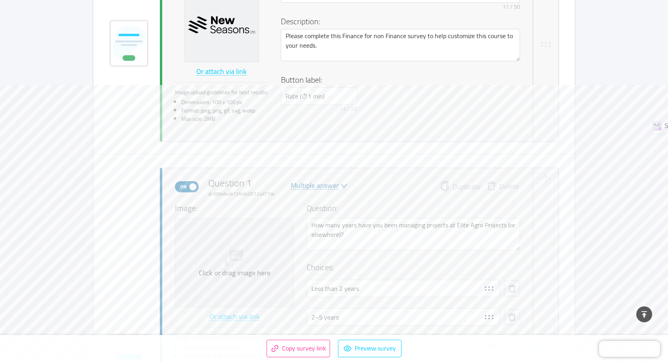
scroll to position [317, 0]
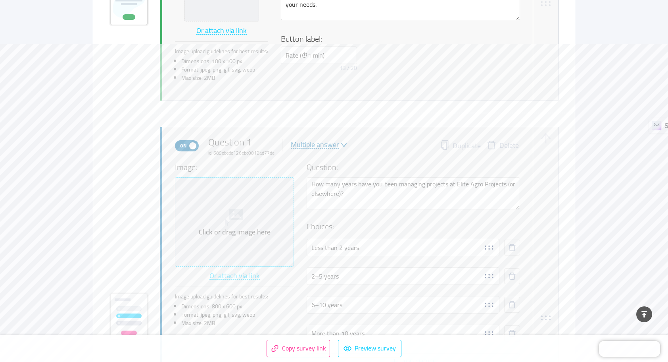
click at [225, 227] on div "Click or drag image here" at bounding box center [235, 231] width 112 height 9
click at [242, 227] on div "Click or drag image here" at bounding box center [235, 231] width 112 height 9
click at [374, 350] on button "Preview survey" at bounding box center [369, 347] width 63 height 17
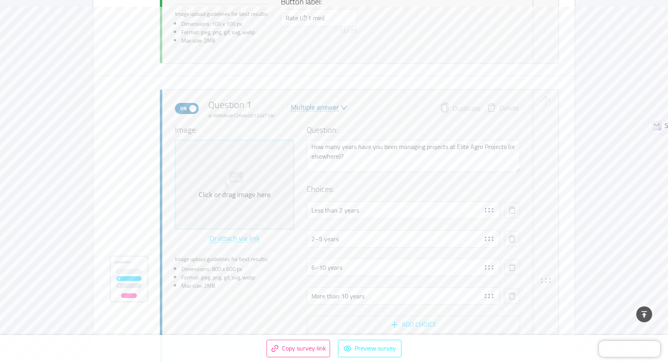
scroll to position [357, 0]
click at [237, 188] on div "Click or drag image here" at bounding box center [235, 192] width 112 height 9
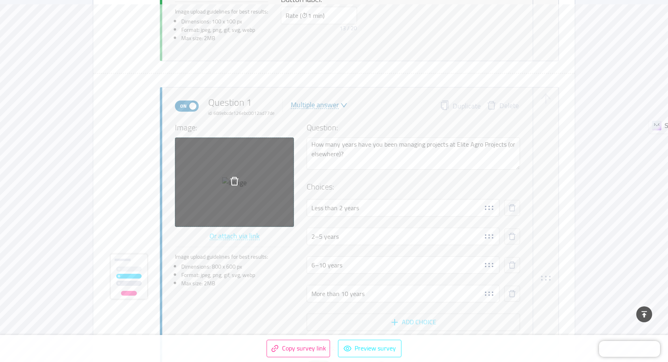
click at [367, 348] on button "Preview survey" at bounding box center [369, 347] width 63 height 17
click at [231, 185] on icon "icon: delete" at bounding box center [235, 181] width 8 height 8
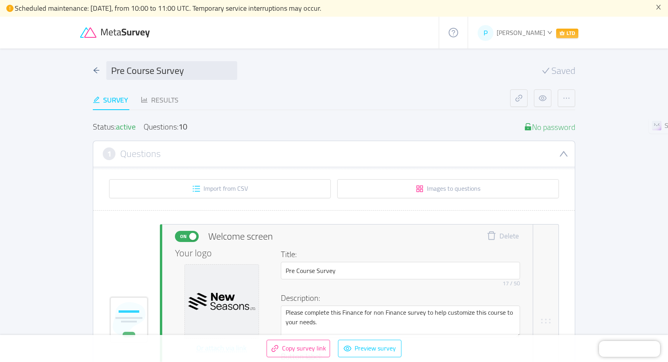
scroll to position [0, 0]
click at [167, 98] on div "Results" at bounding box center [160, 100] width 38 height 11
